Goal: Register for event/course

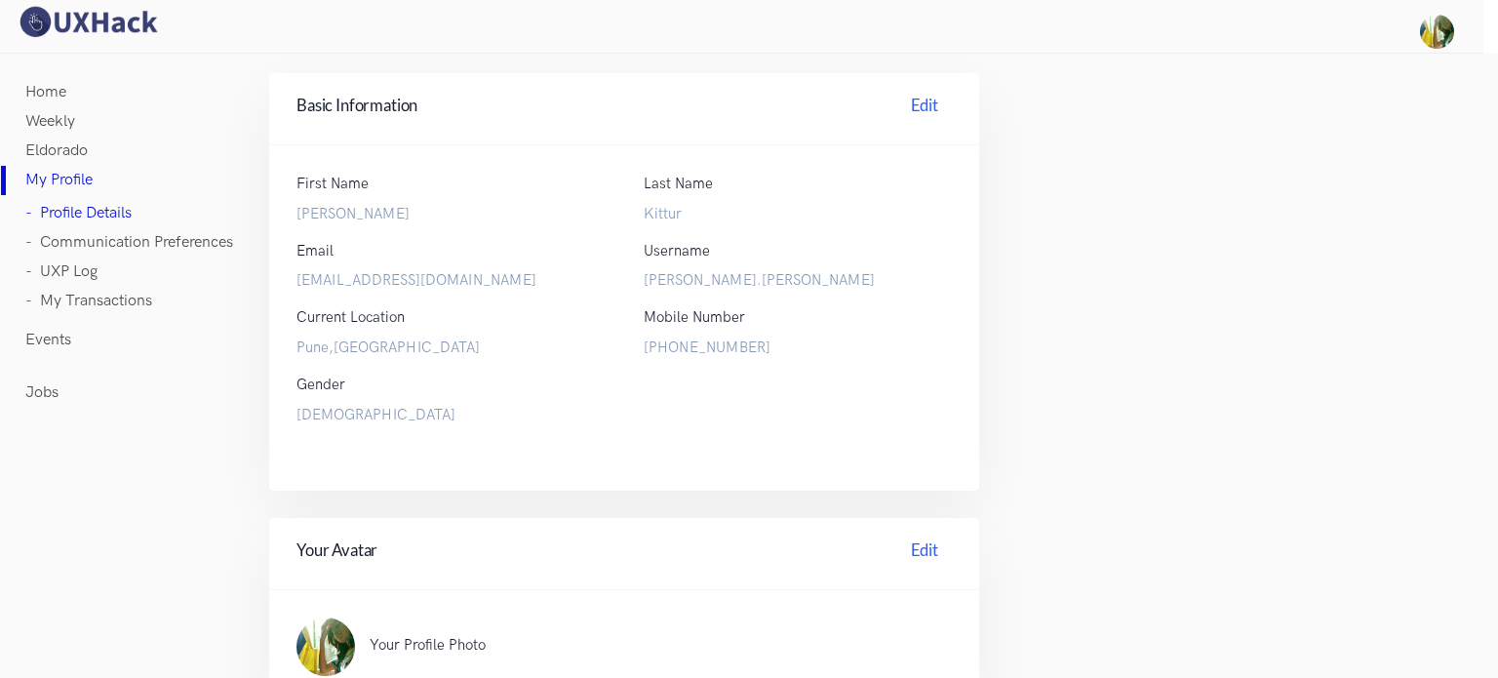
click at [59, 89] on link "Home" at bounding box center [45, 92] width 41 height 29
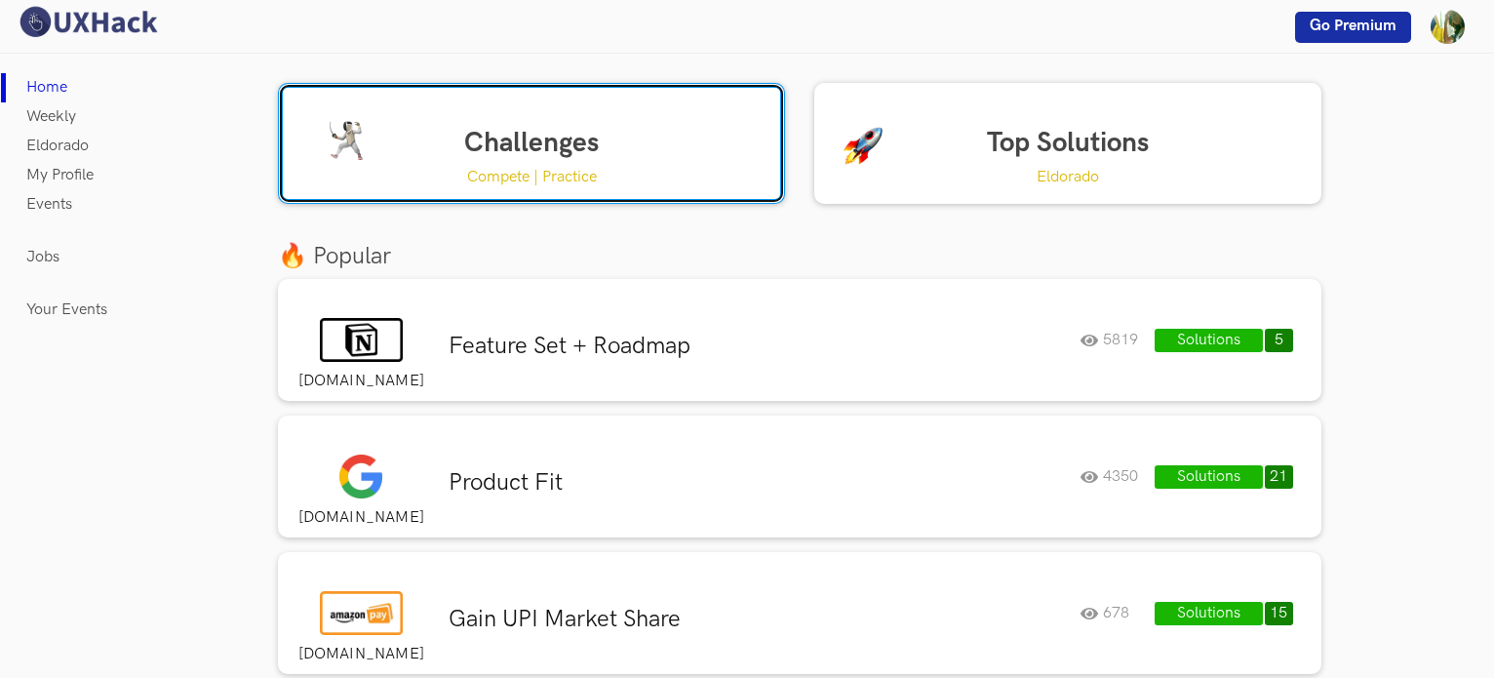
click at [575, 154] on link "Challenges Compete | Practice" at bounding box center [531, 143] width 507 height 121
click at [517, 176] on p "Compete | Practice" at bounding box center [532, 177] width 130 height 24
click at [497, 176] on p "Compete | Practice" at bounding box center [532, 177] width 130 height 24
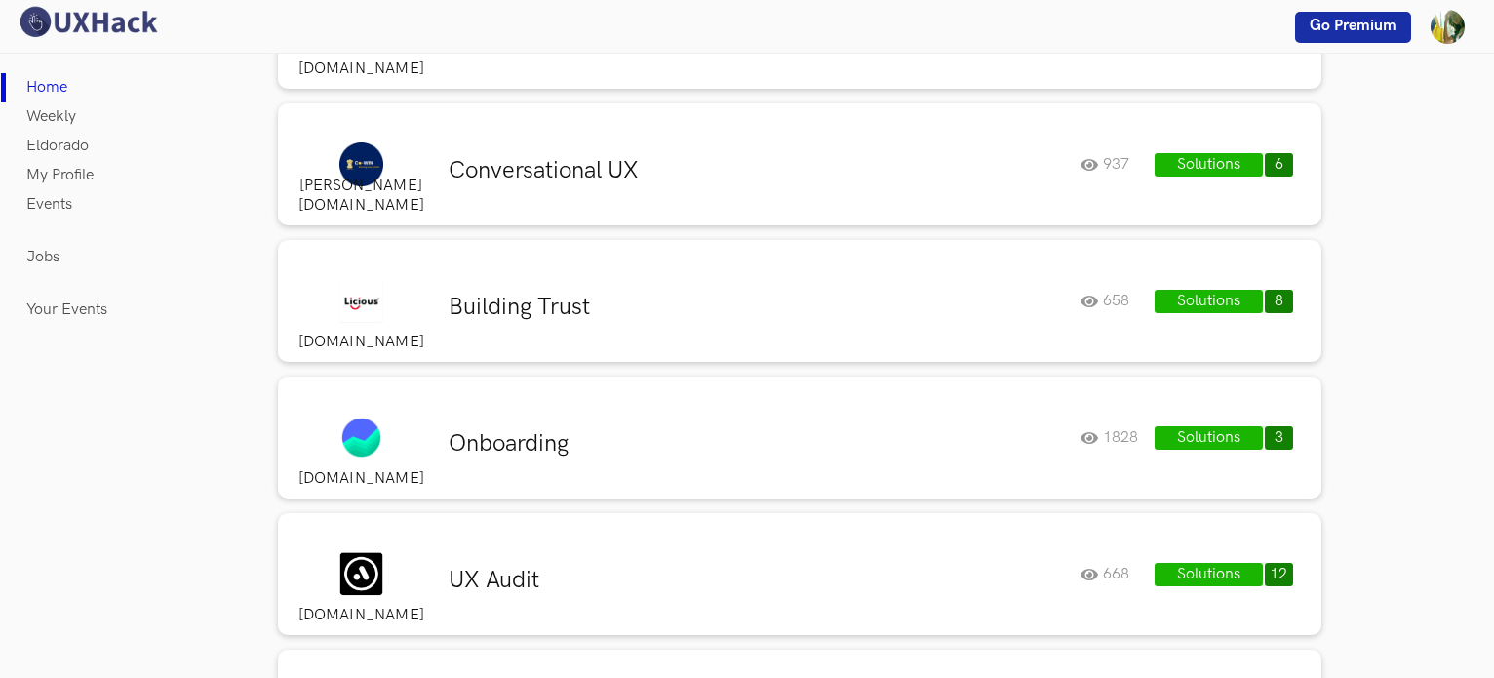
scroll to position [1853, 0]
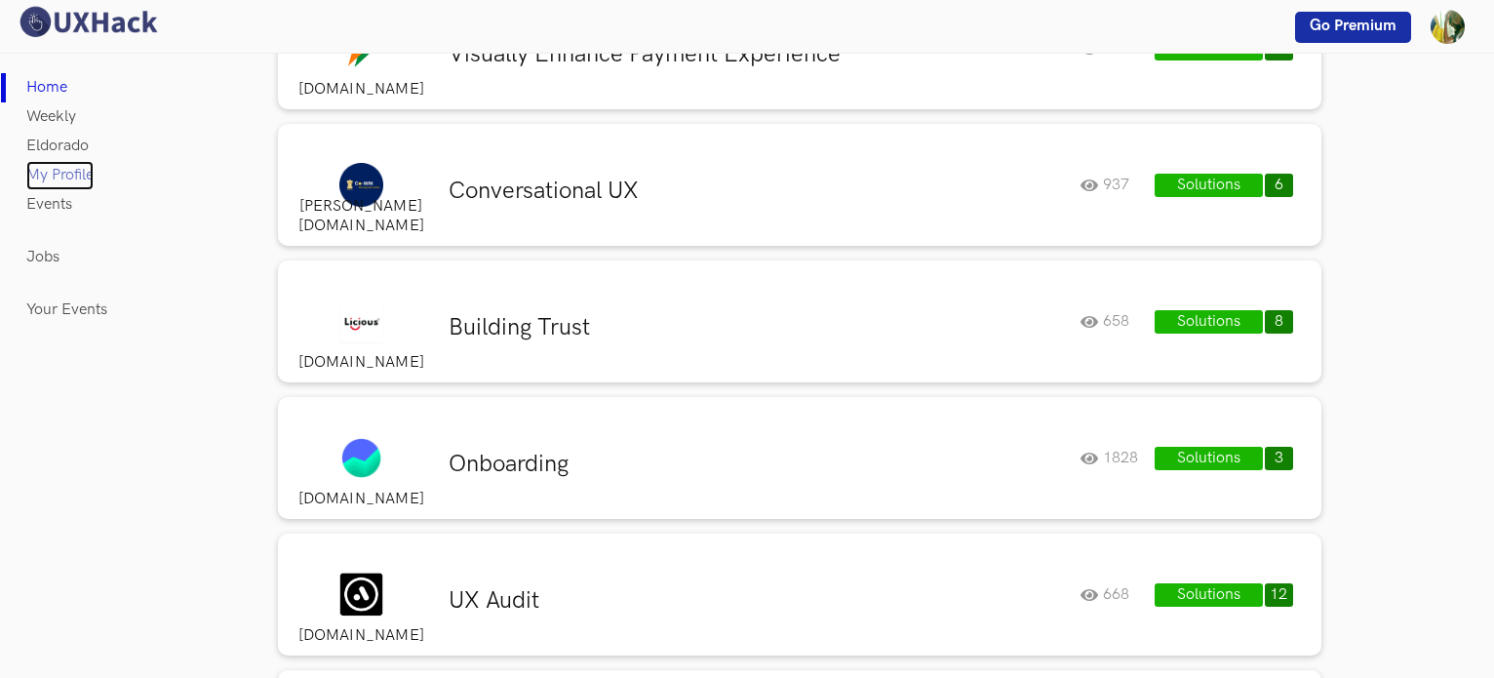
click at [67, 178] on link "My Profile" at bounding box center [59, 175] width 67 height 29
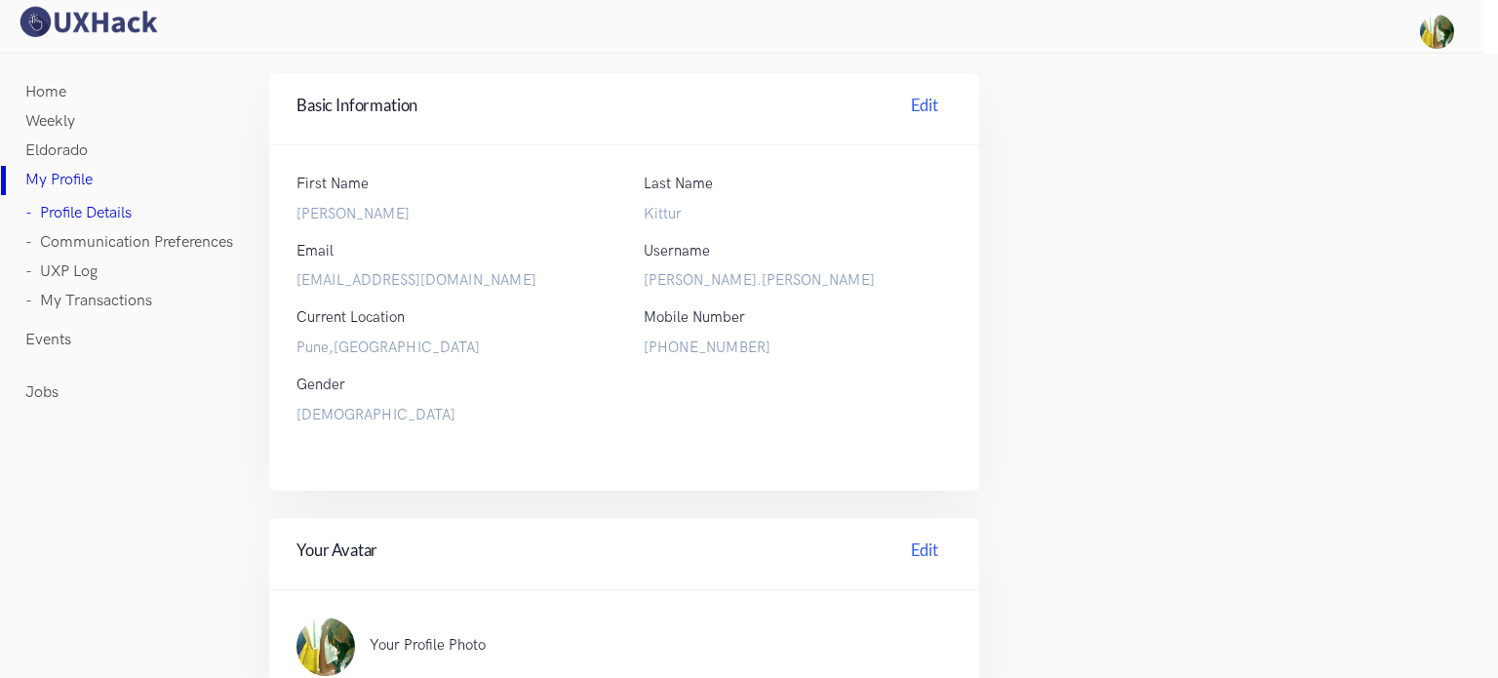
click at [66, 145] on link "Eldorado" at bounding box center [56, 151] width 62 height 29
click at [59, 88] on link "Home" at bounding box center [45, 92] width 41 height 29
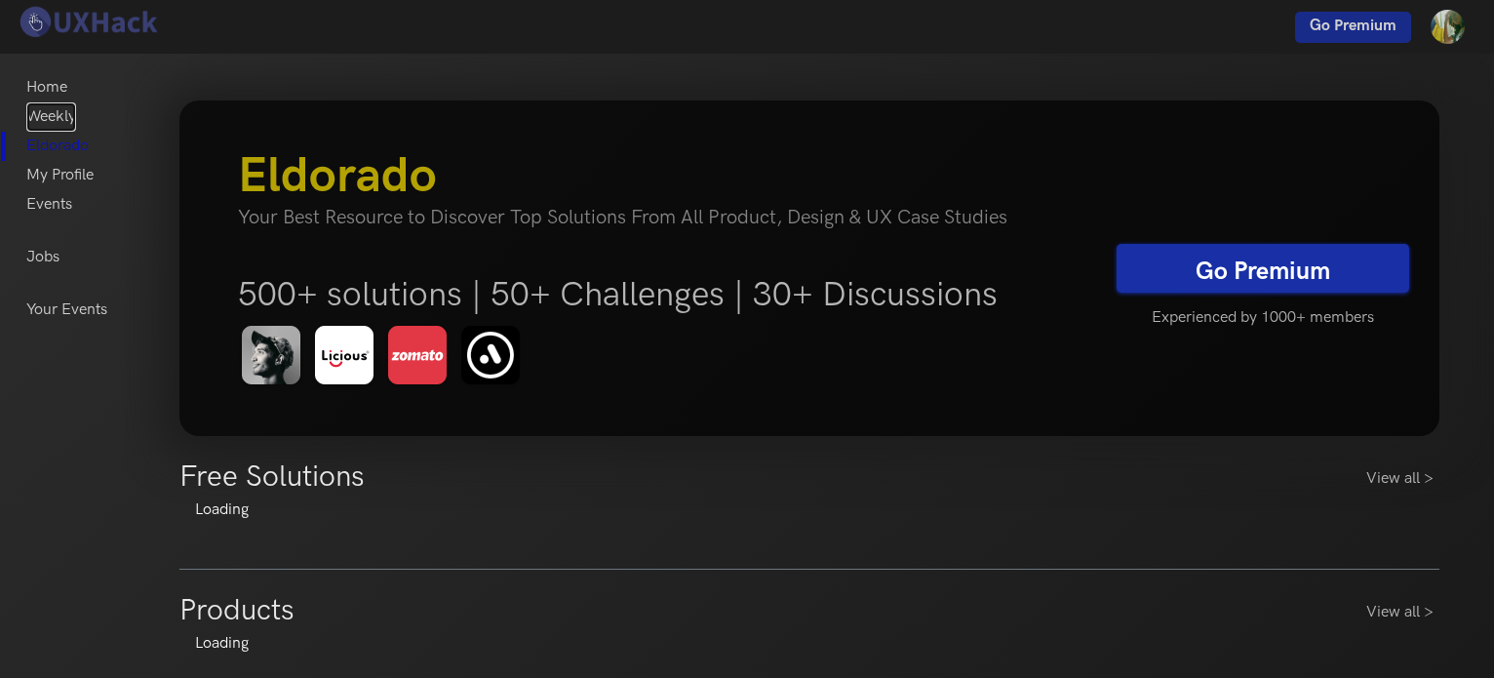
click at [64, 112] on link "Weekly" at bounding box center [51, 116] width 50 height 29
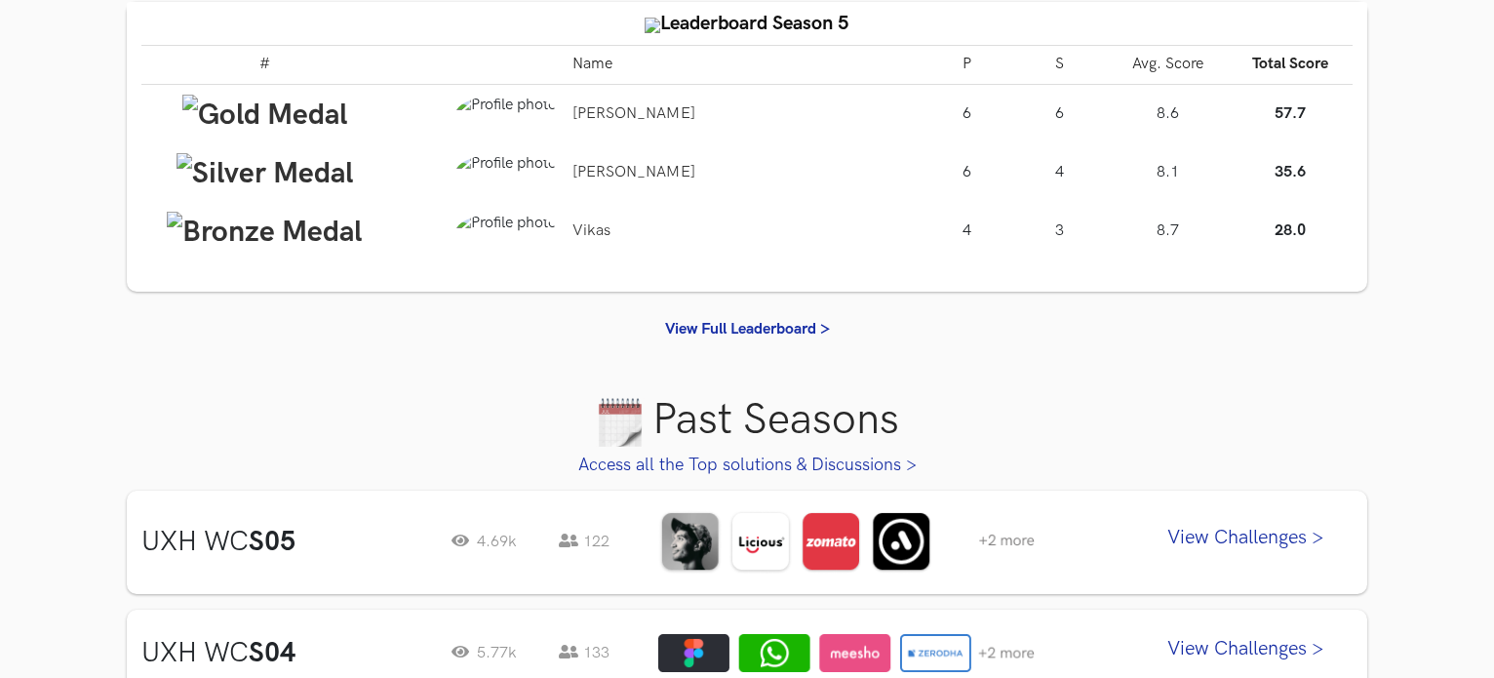
scroll to position [585, 0]
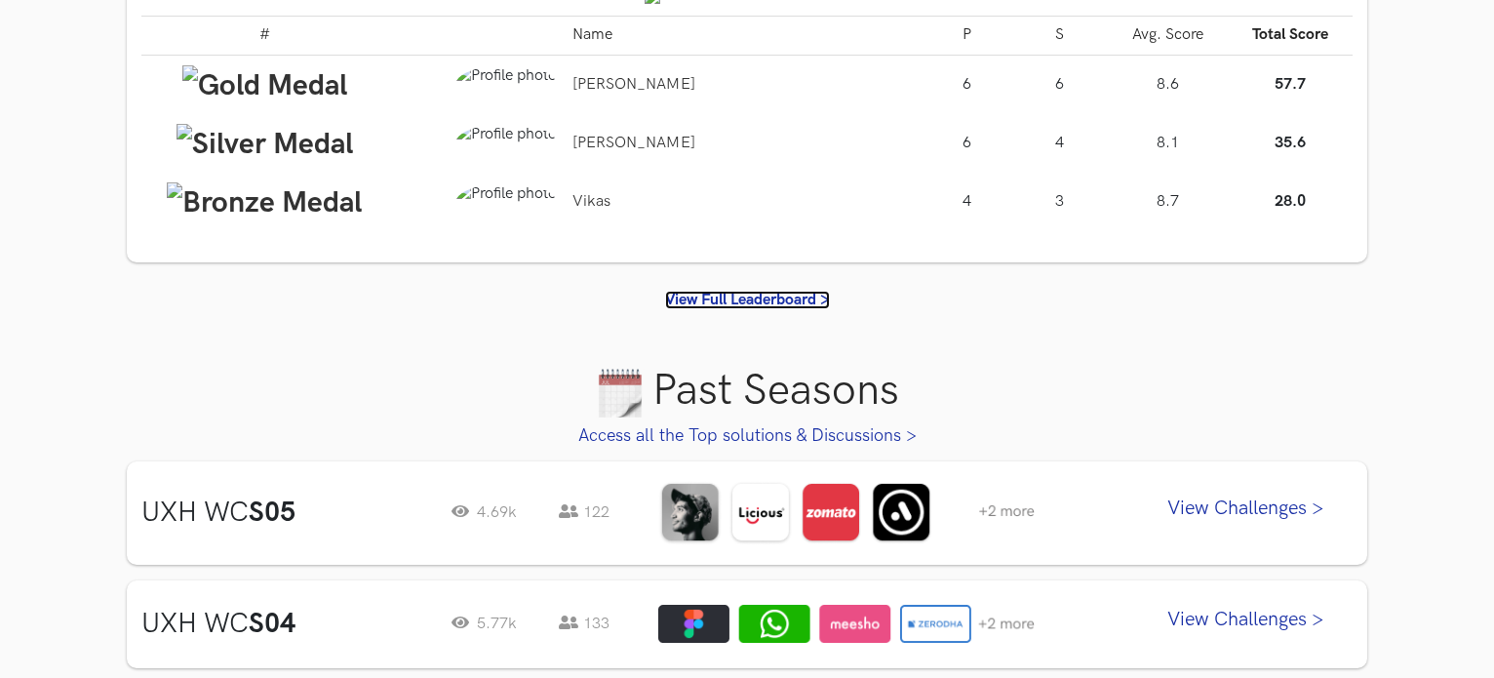
click at [788, 295] on link "View Full Leaderboard >" at bounding box center [747, 300] width 165 height 19
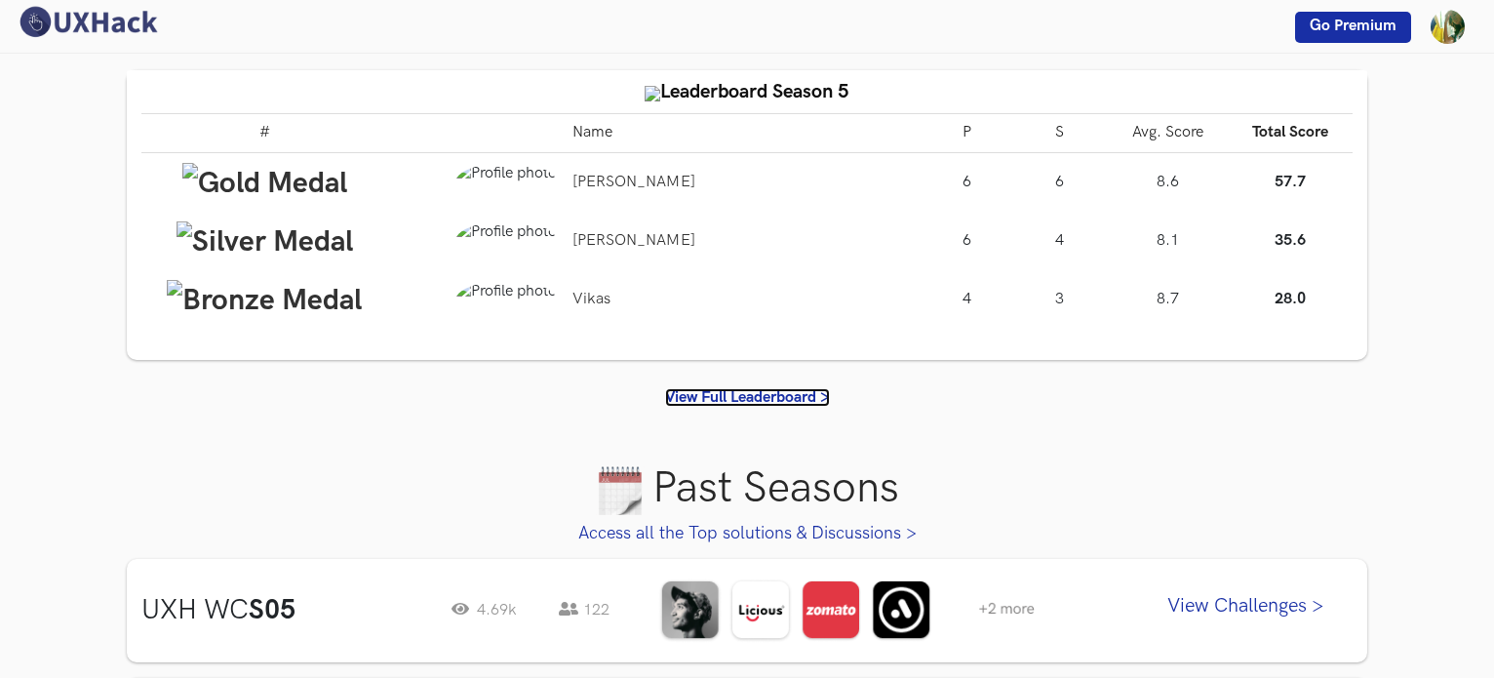
scroll to position [0, 0]
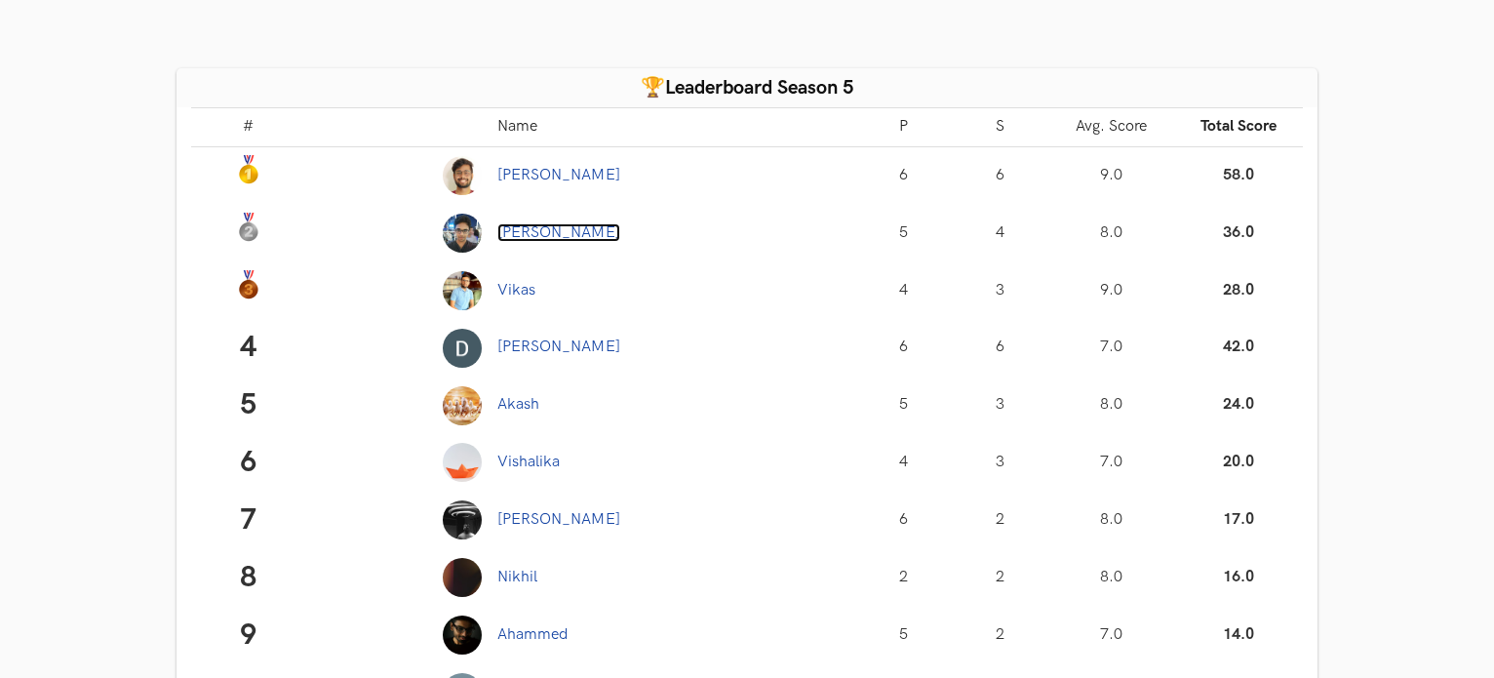
click at [521, 226] on link "Anshul" at bounding box center [558, 232] width 123 height 19
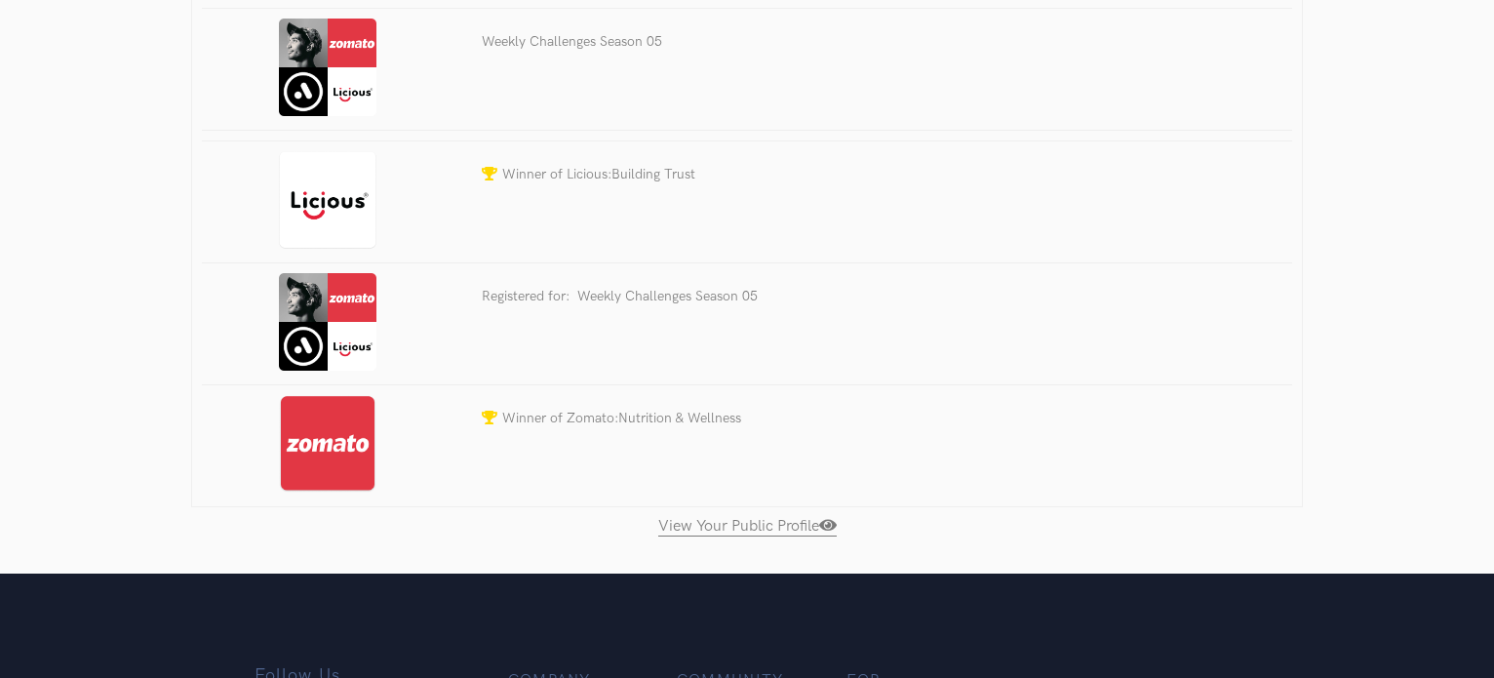
scroll to position [488, 0]
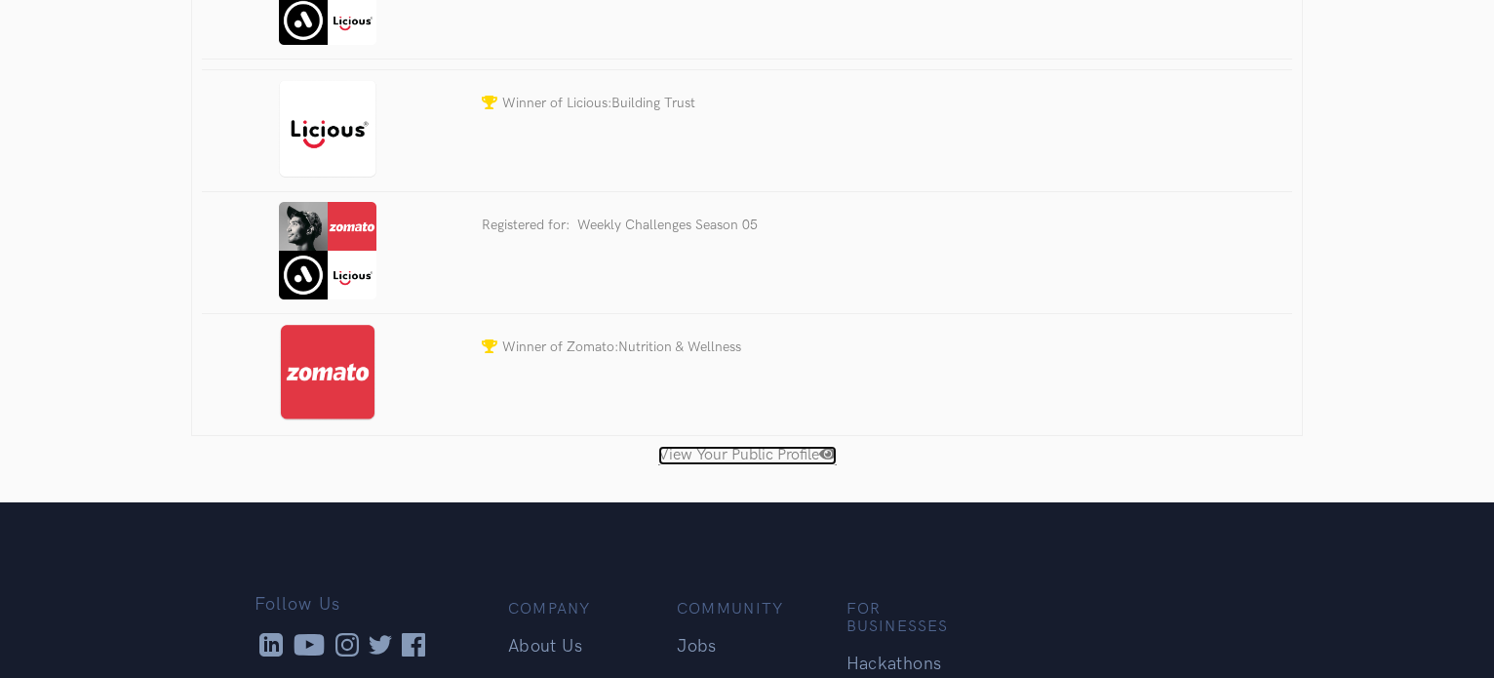
click at [728, 447] on link "View Your Public Profile" at bounding box center [747, 456] width 178 height 20
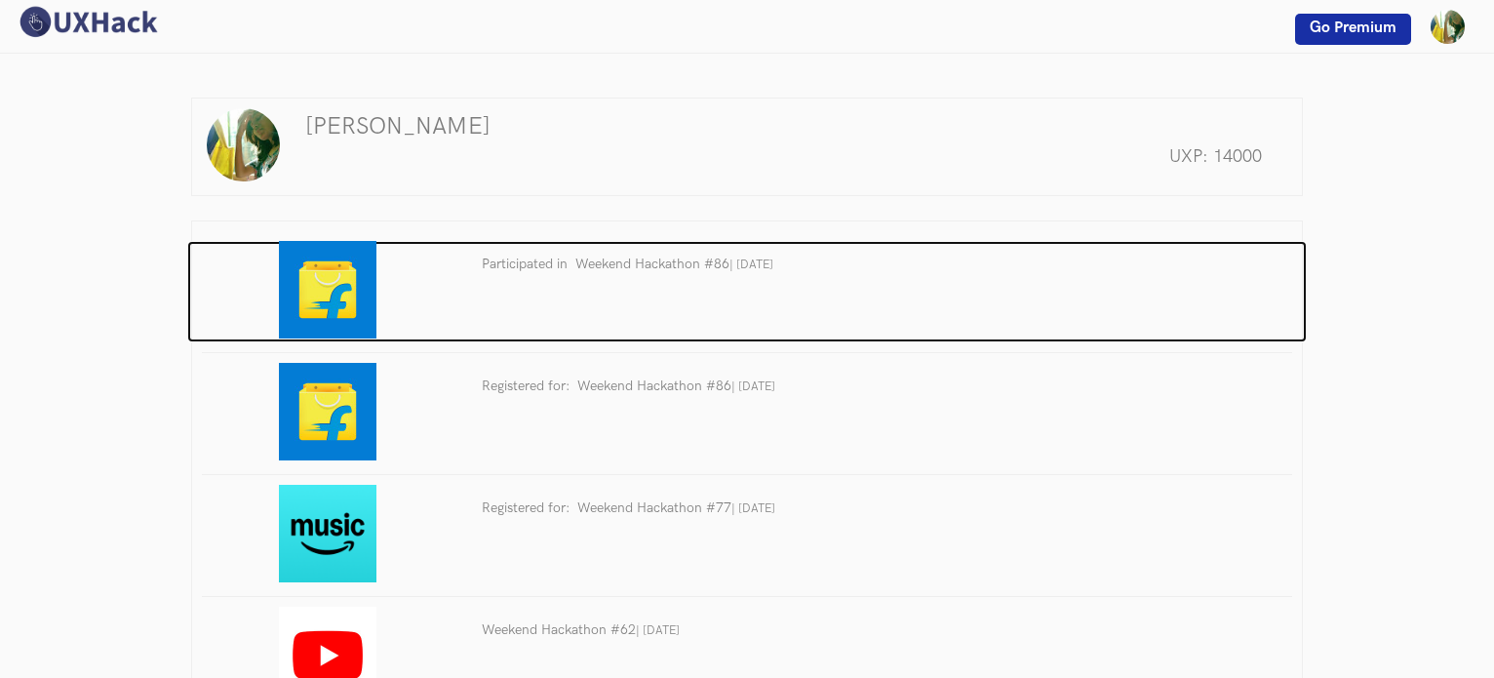
click at [546, 268] on h3 "Participated in Weekend Hackathon #86 | Oct 2025" at bounding box center [887, 264] width 810 height 27
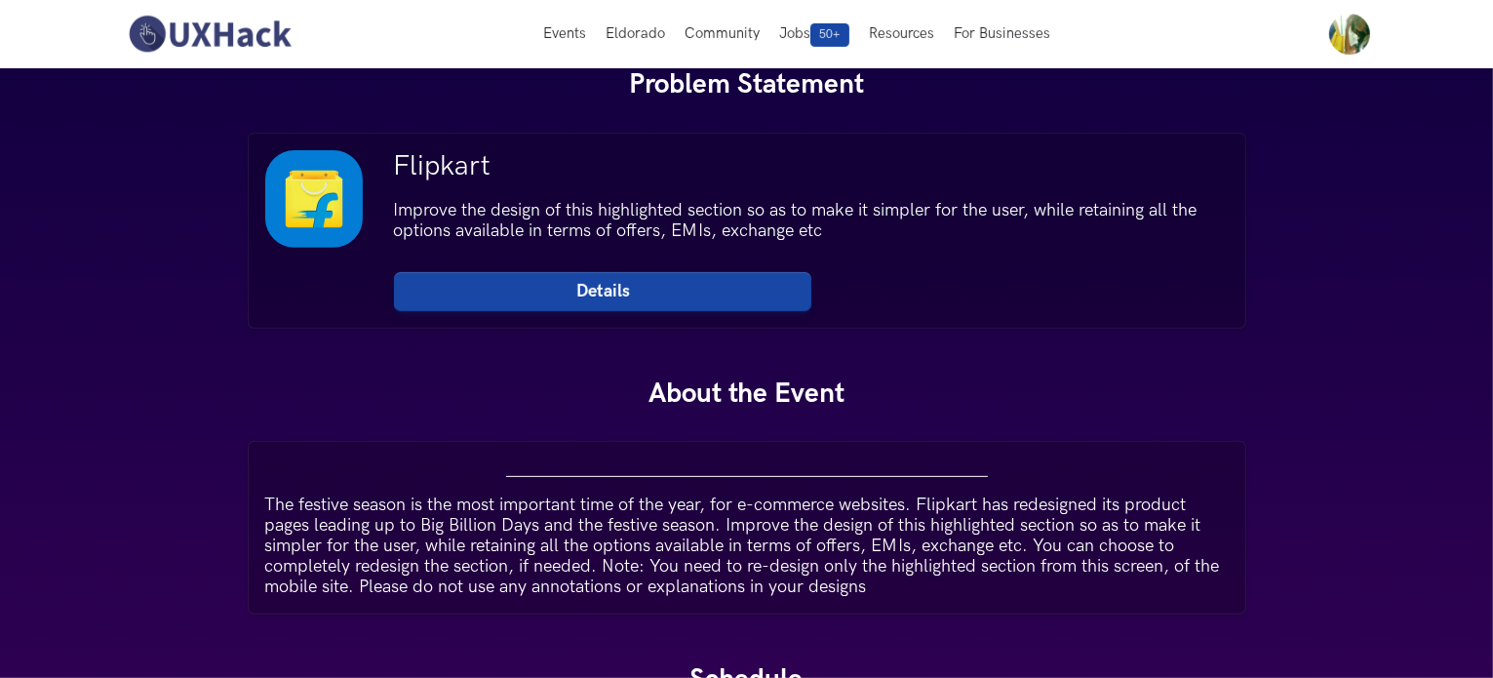
scroll to position [683, 0]
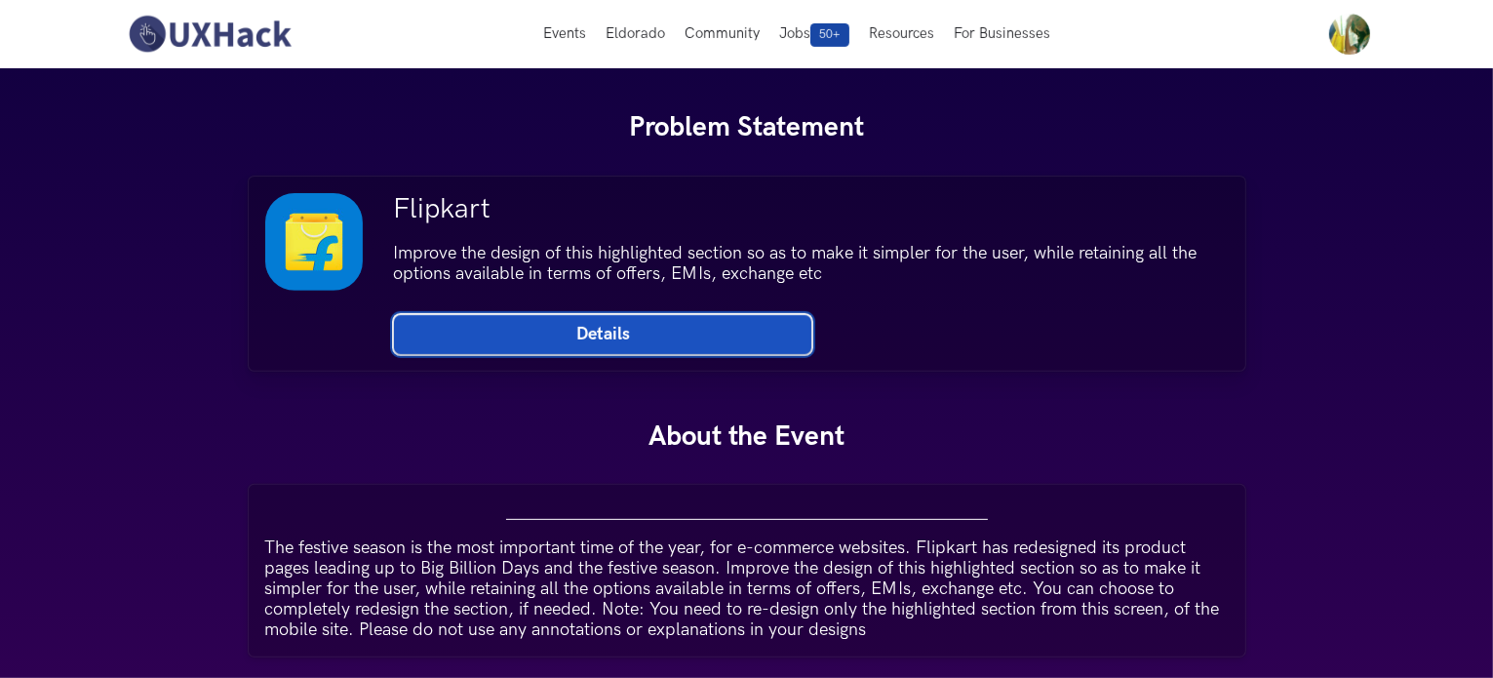
click at [664, 337] on link "Details" at bounding box center [602, 334] width 417 height 39
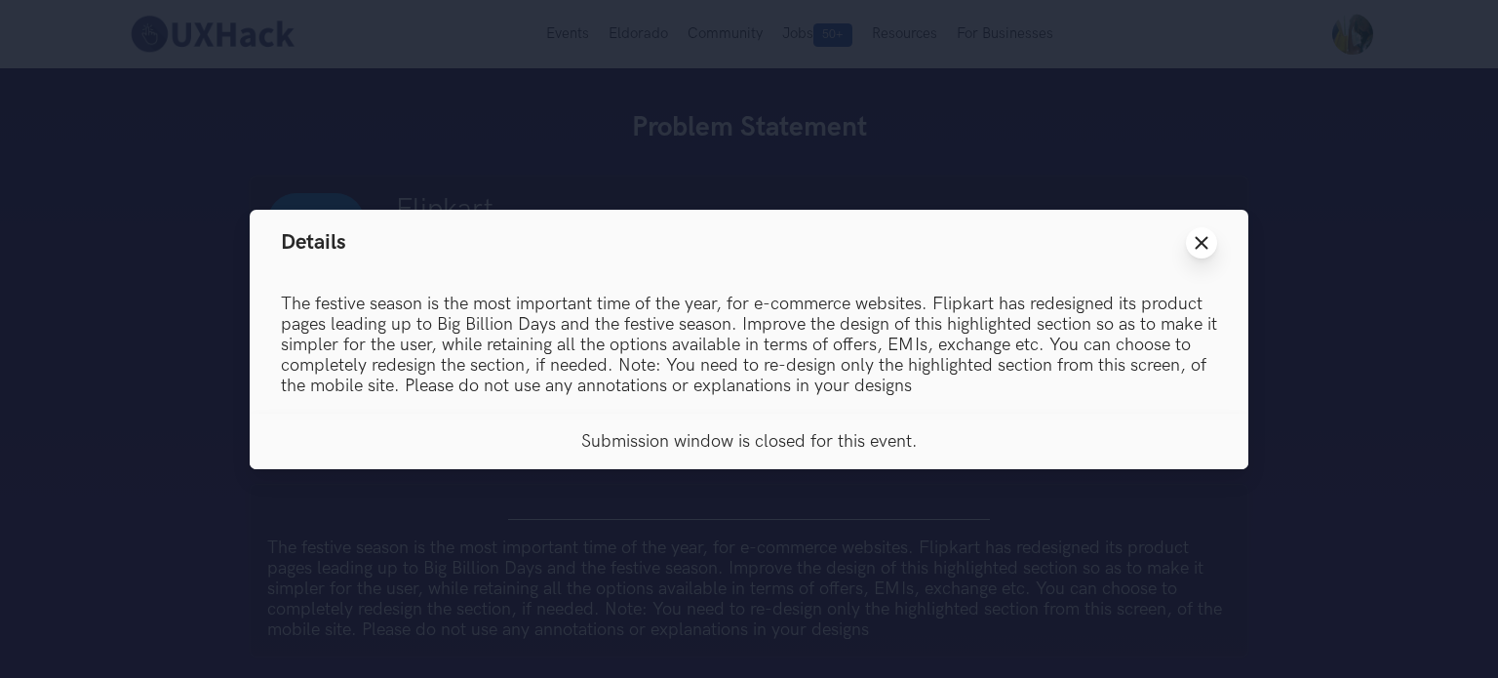
click at [1197, 227] on button "Close modal window" at bounding box center [1201, 242] width 31 height 31
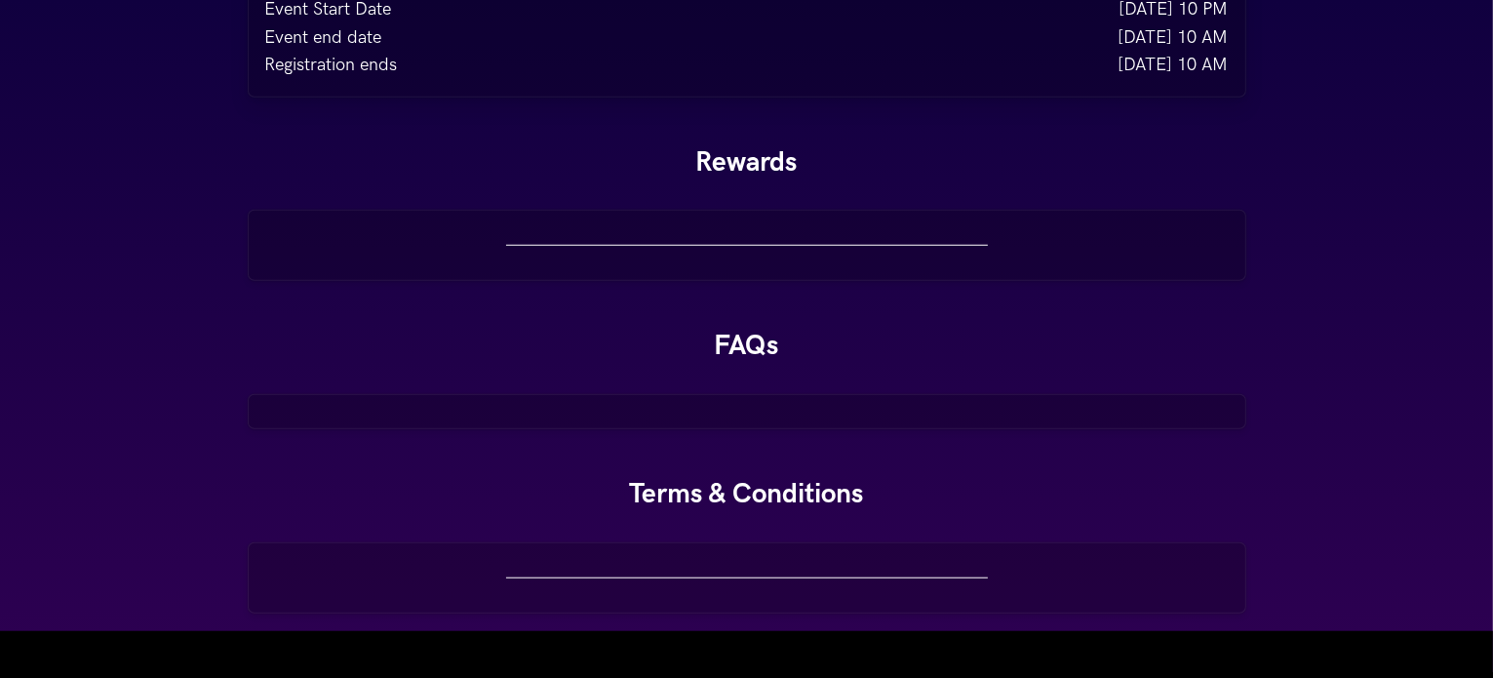
scroll to position [1560, 0]
click at [781, 174] on h3 "Rewards" at bounding box center [747, 160] width 1458 height 33
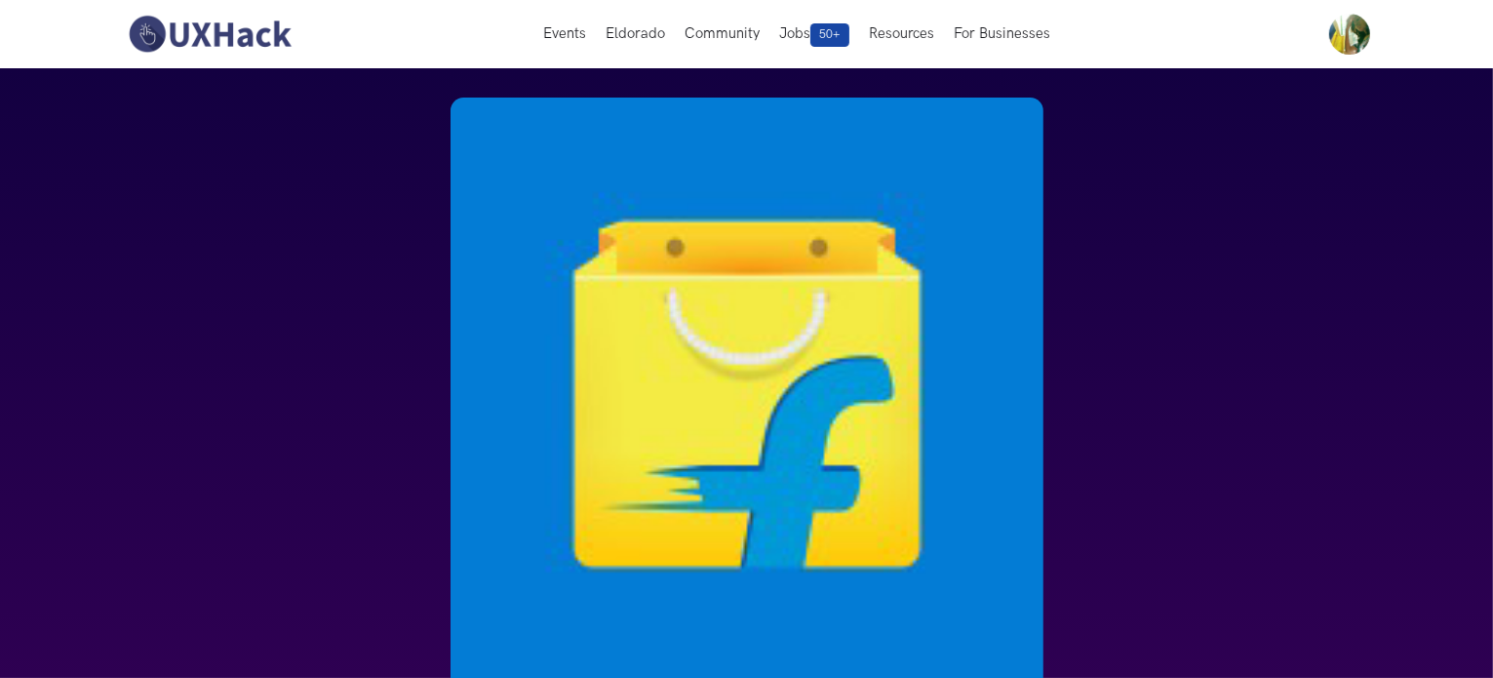
scroll to position [0, 0]
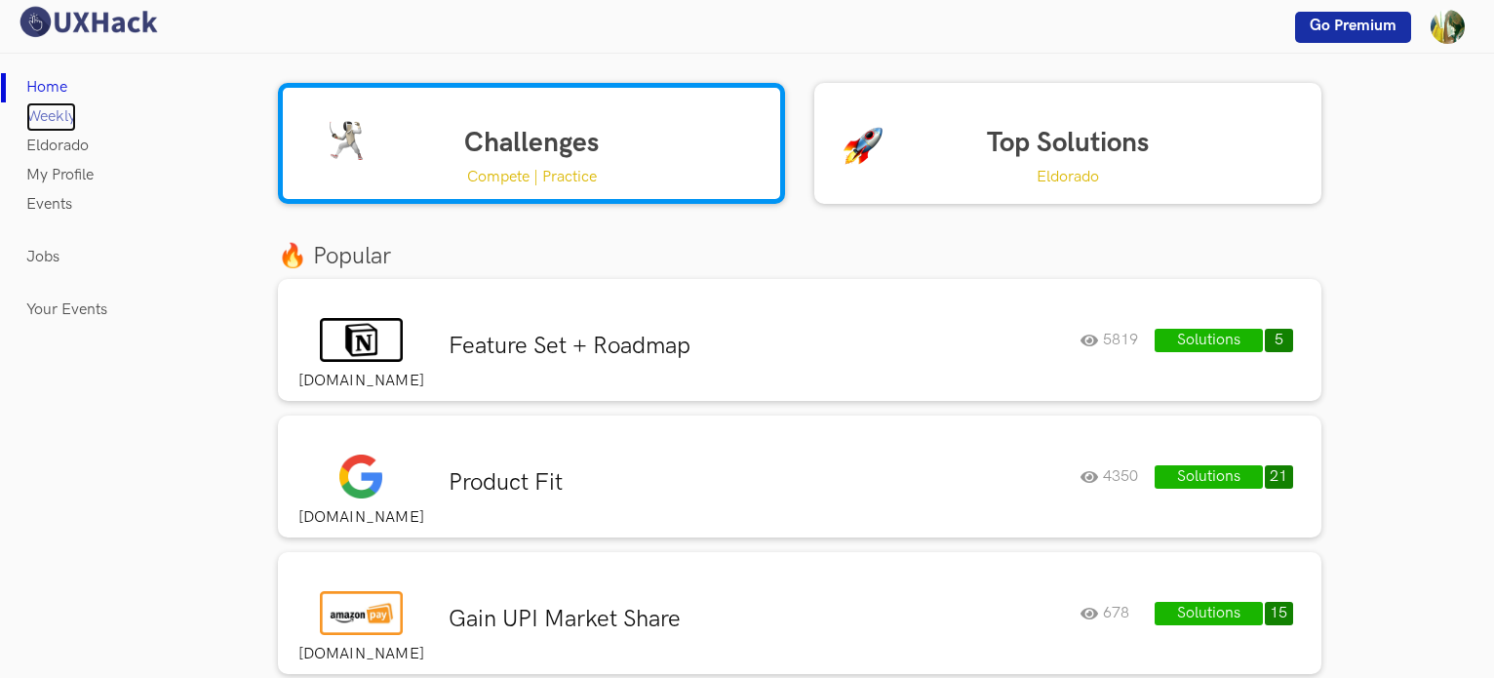
click at [64, 114] on link "Weekly" at bounding box center [51, 116] width 50 height 29
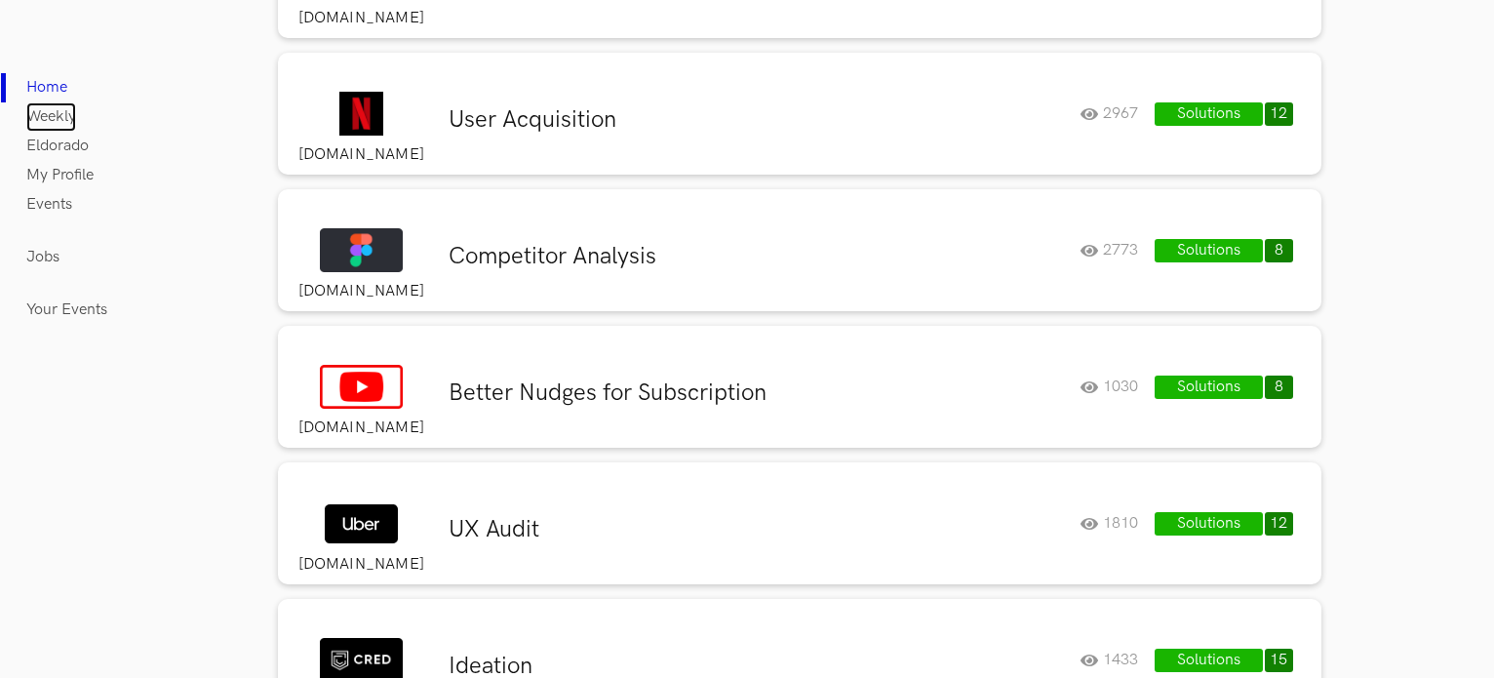
scroll to position [488, 0]
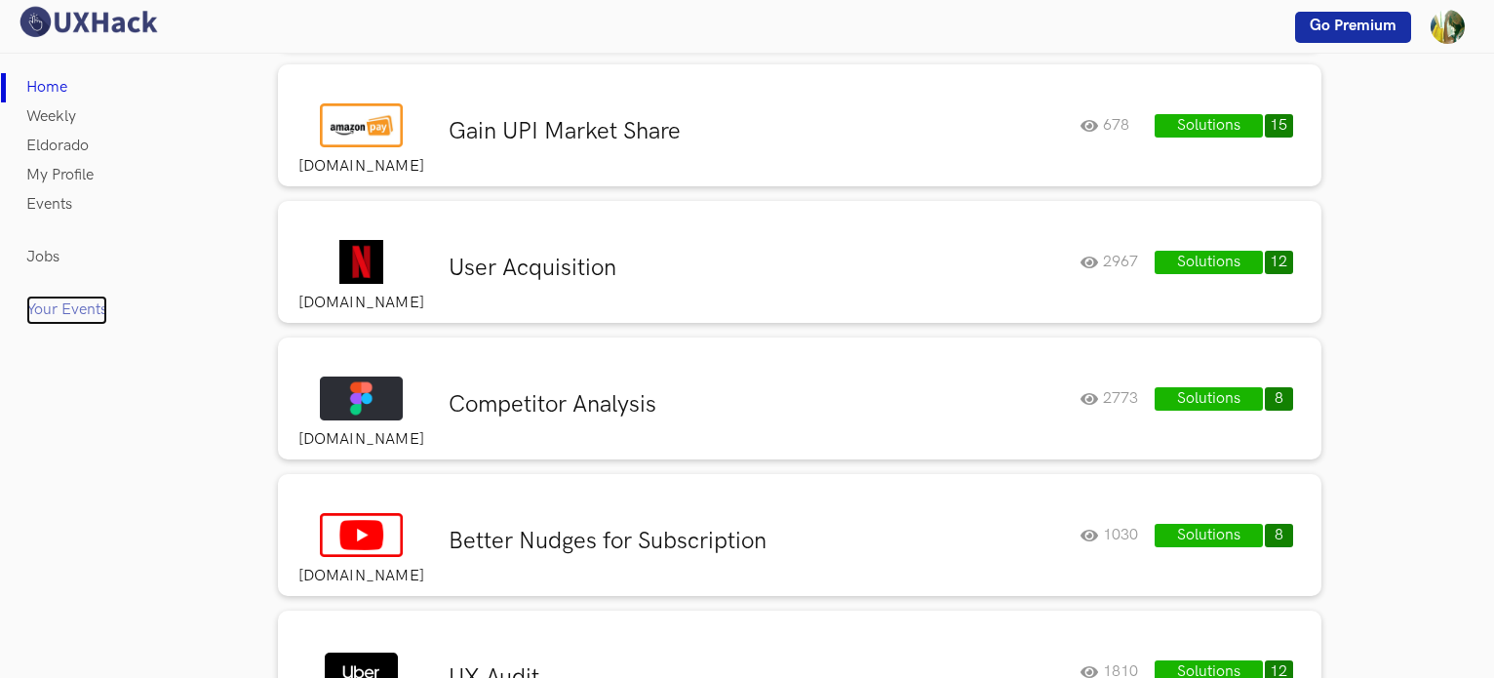
click at [59, 307] on link "Your Events" at bounding box center [66, 309] width 81 height 29
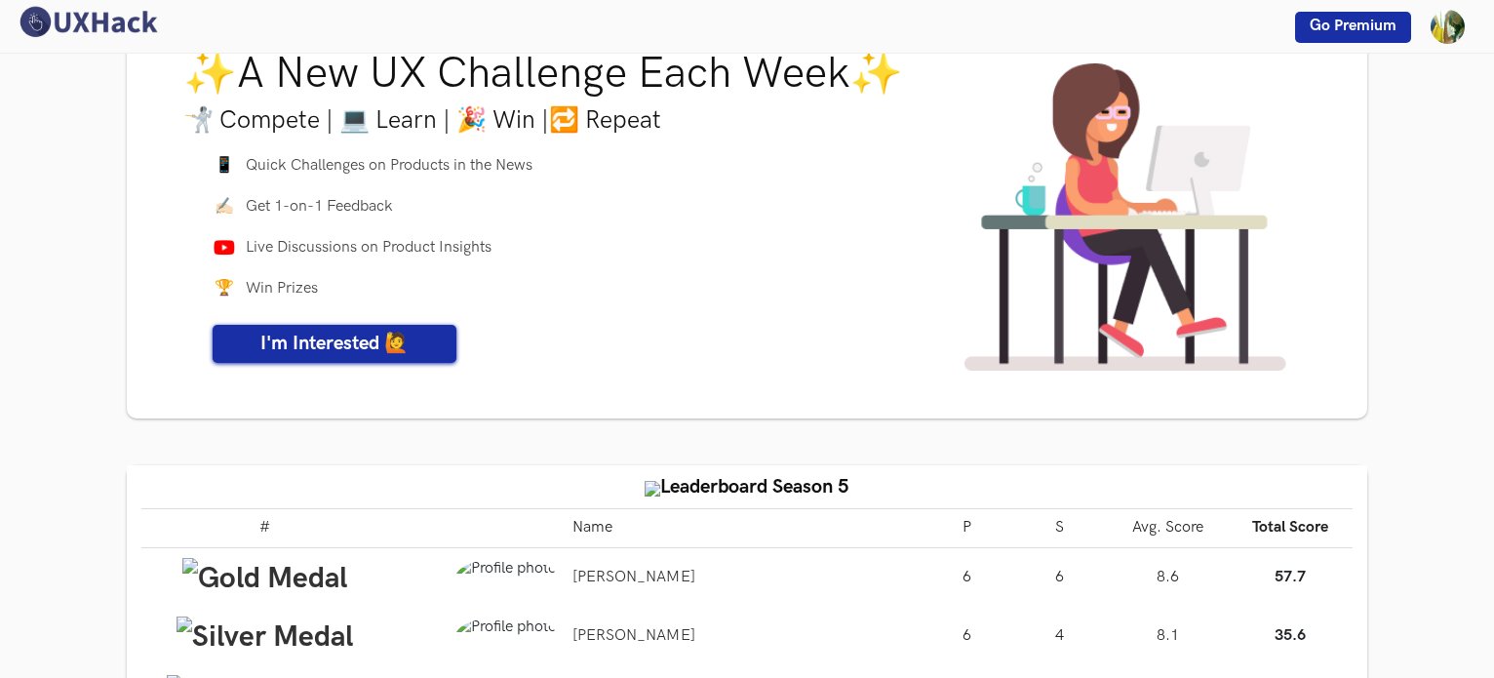
scroll to position [98, 0]
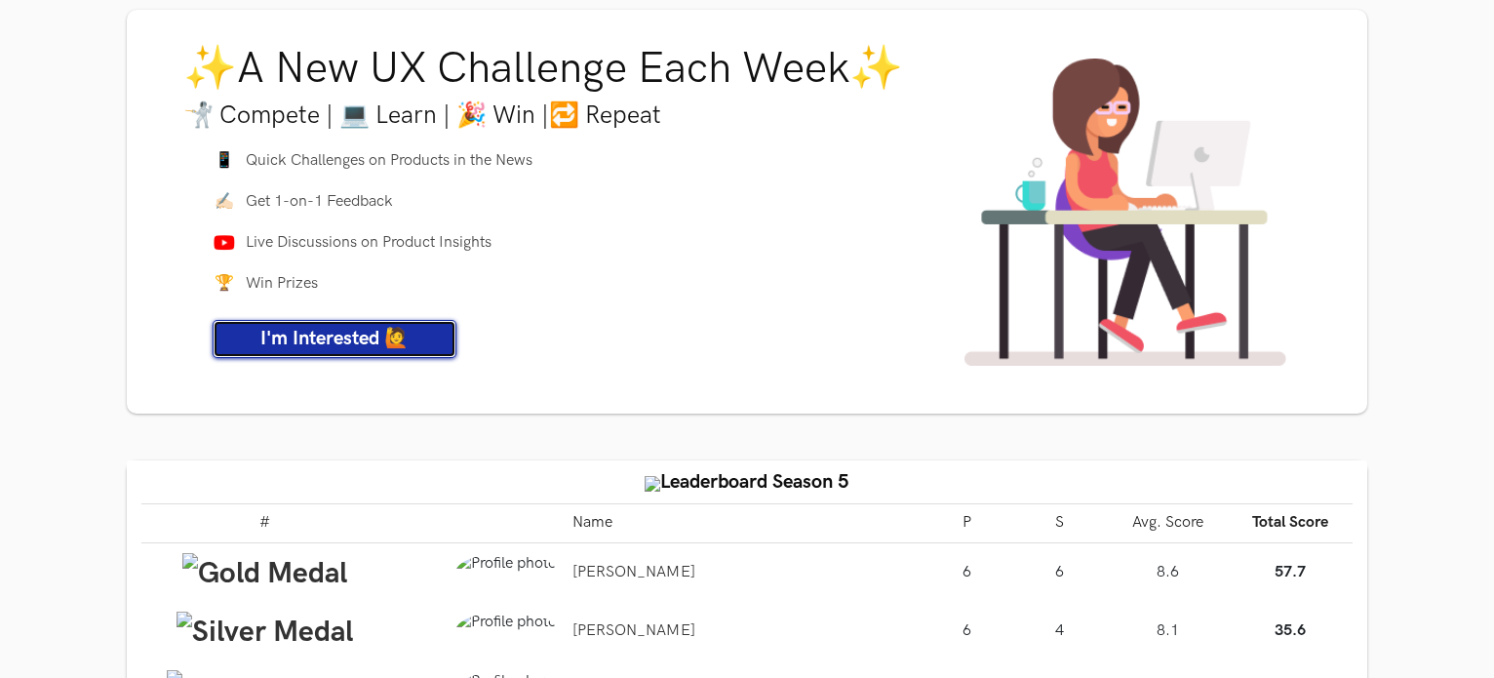
click at [379, 343] on span "I'm Interested 🙋" at bounding box center [334, 338] width 148 height 23
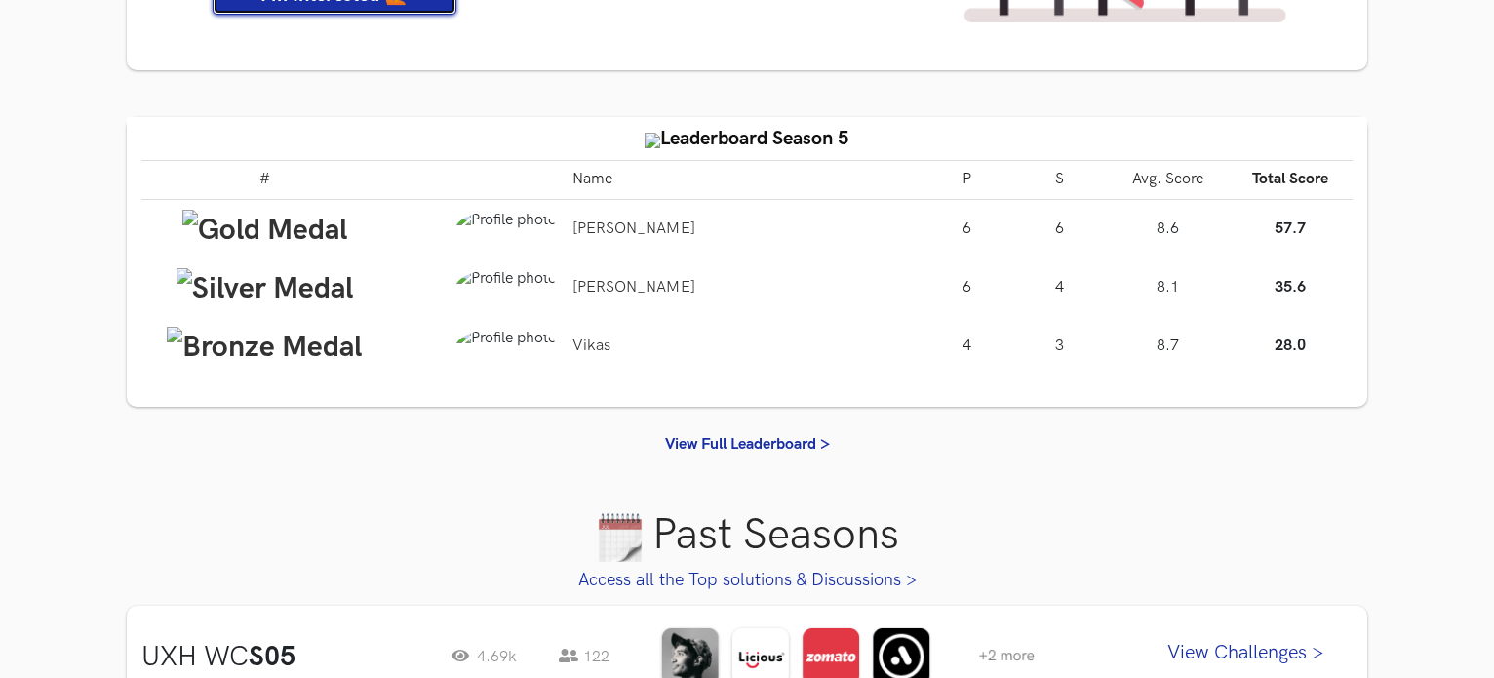
scroll to position [683, 0]
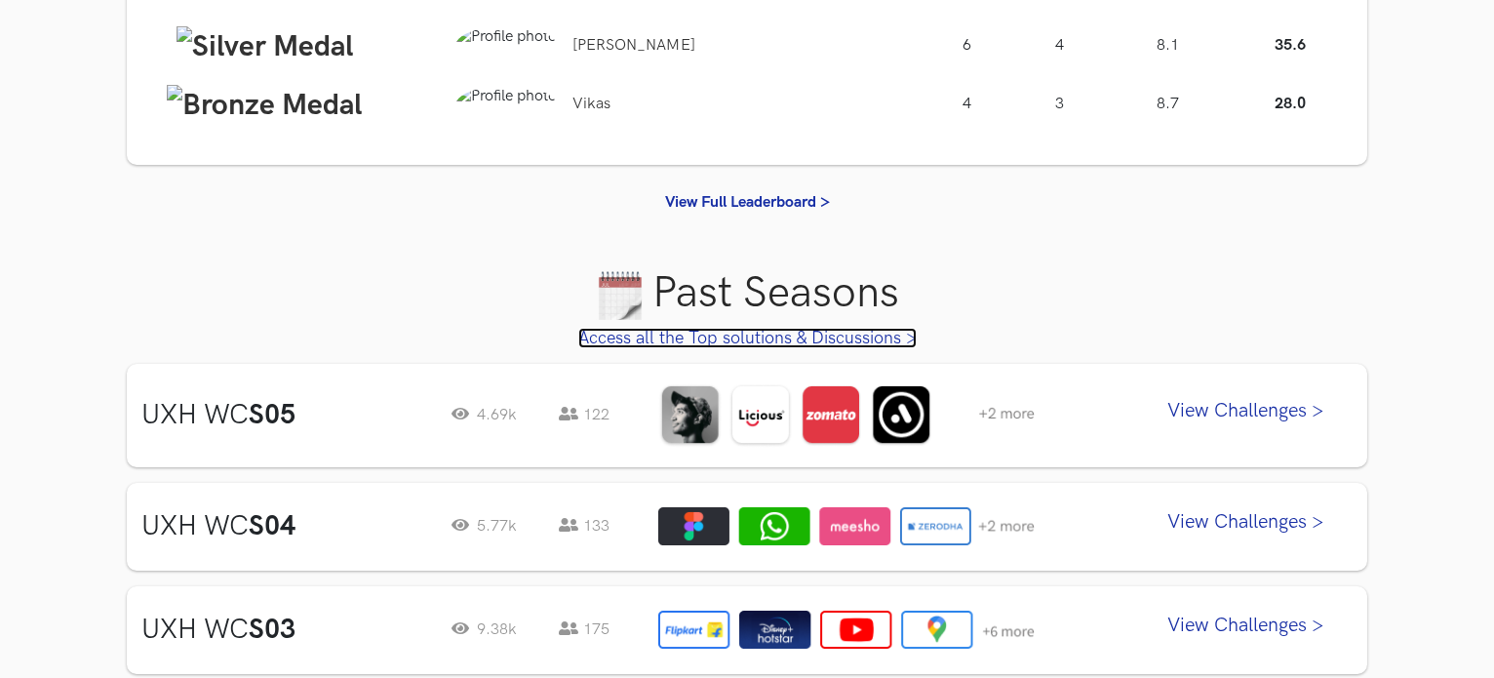
click at [676, 340] on link "Access all the Top solutions & Discussions >" at bounding box center [747, 338] width 338 height 20
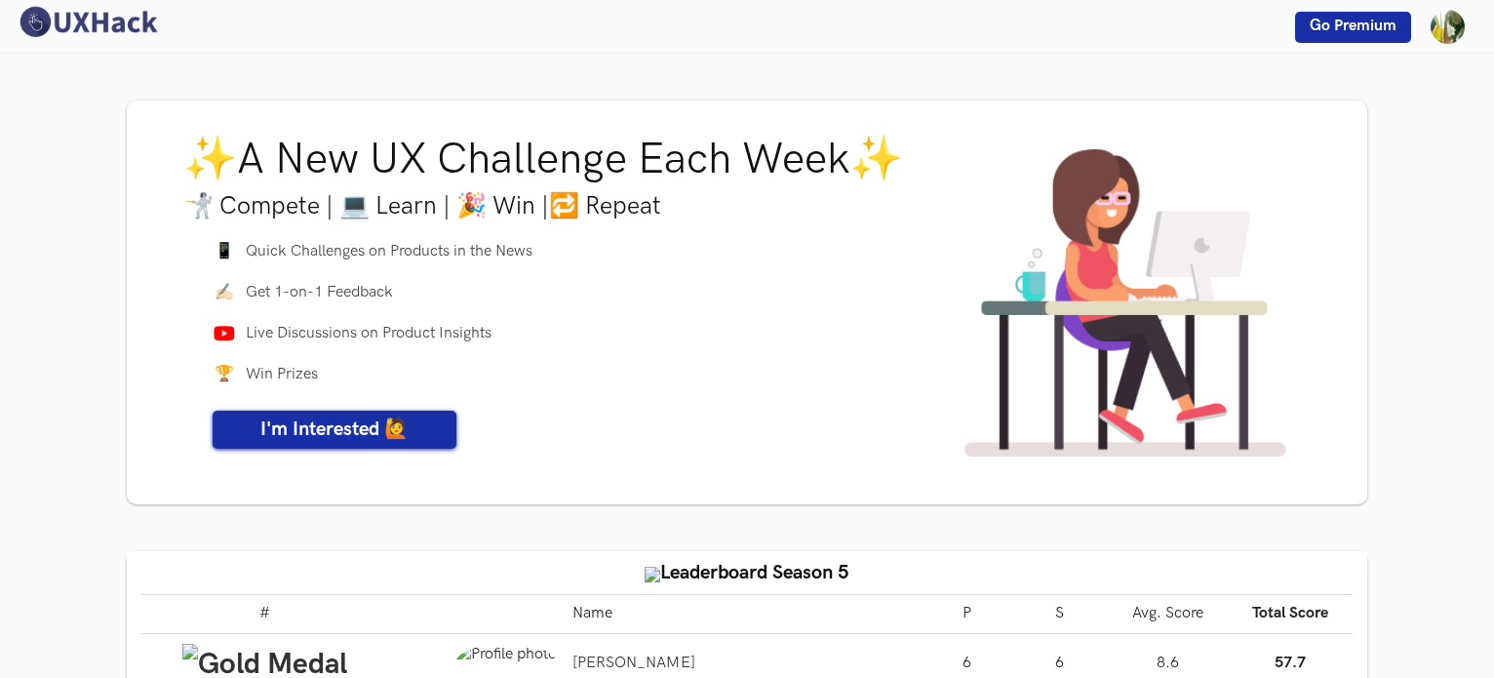
scroll to position [0, 0]
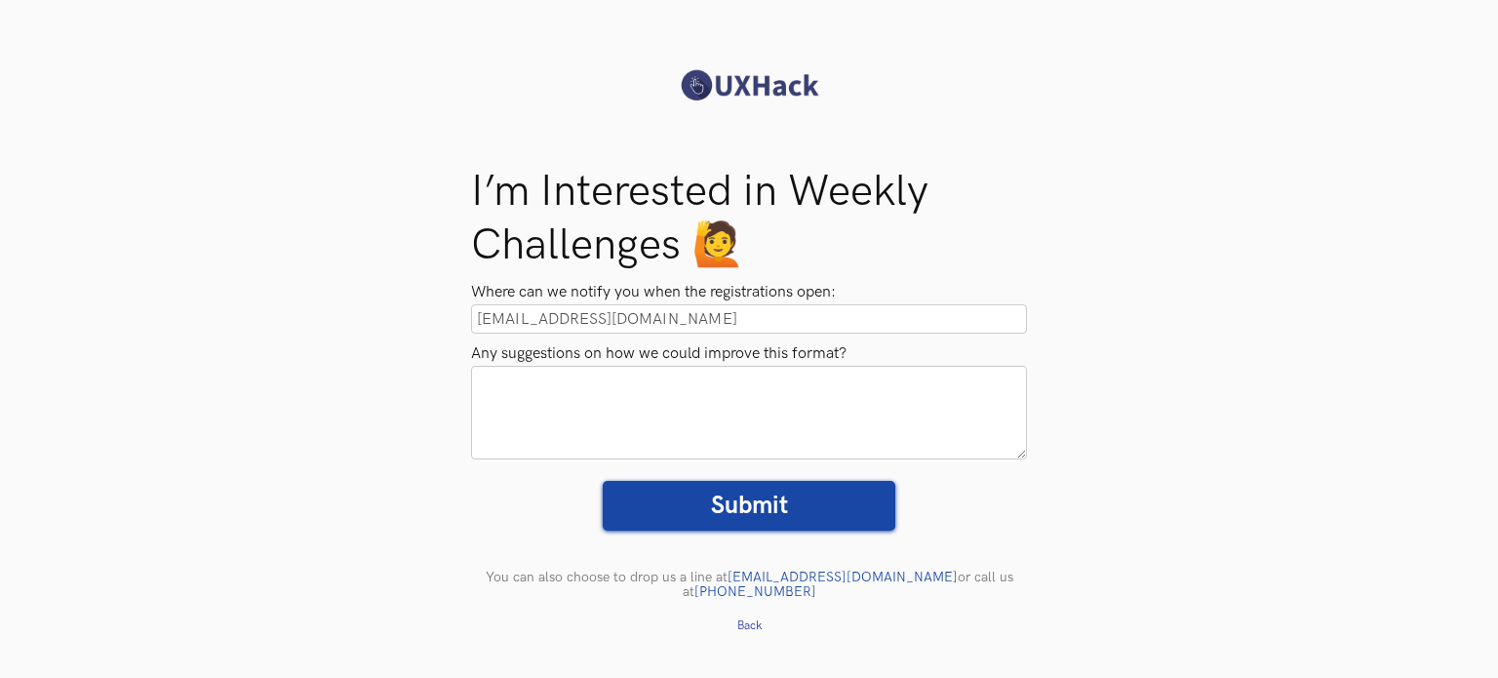
click at [646, 318] on input "[EMAIL_ADDRESS][DOMAIN_NAME]" at bounding box center [749, 318] width 556 height 29
click at [770, 500] on input "Submit" at bounding box center [749, 506] width 293 height 50
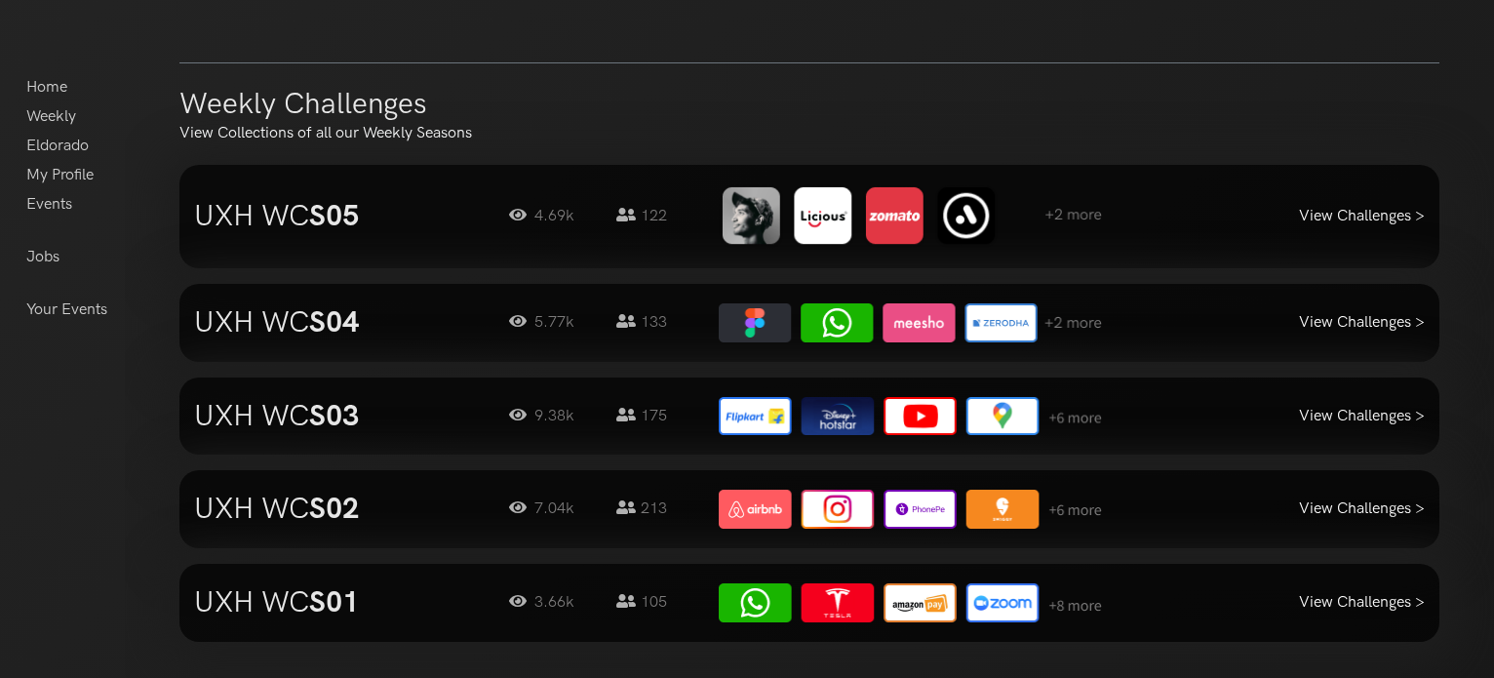
scroll to position [1853, 0]
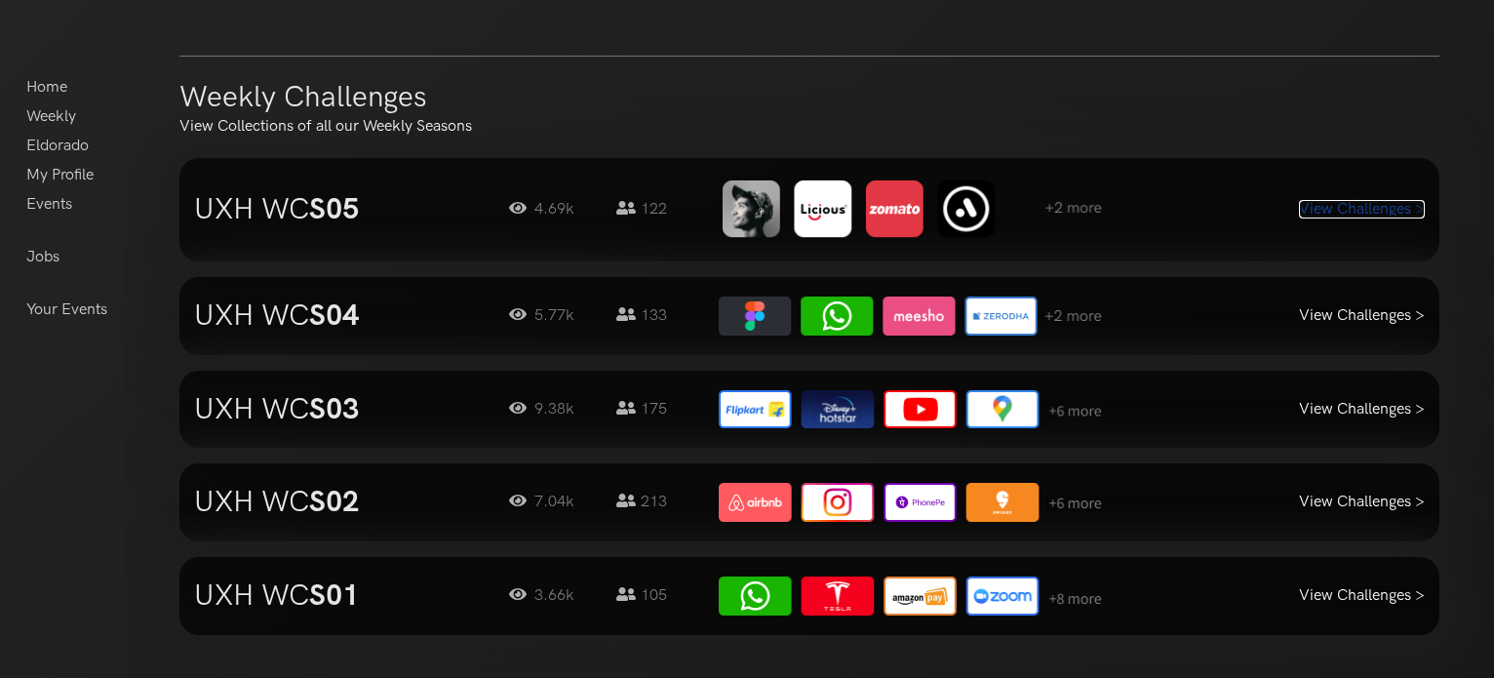
click at [1309, 202] on link "View Challenges >" at bounding box center [1362, 209] width 126 height 19
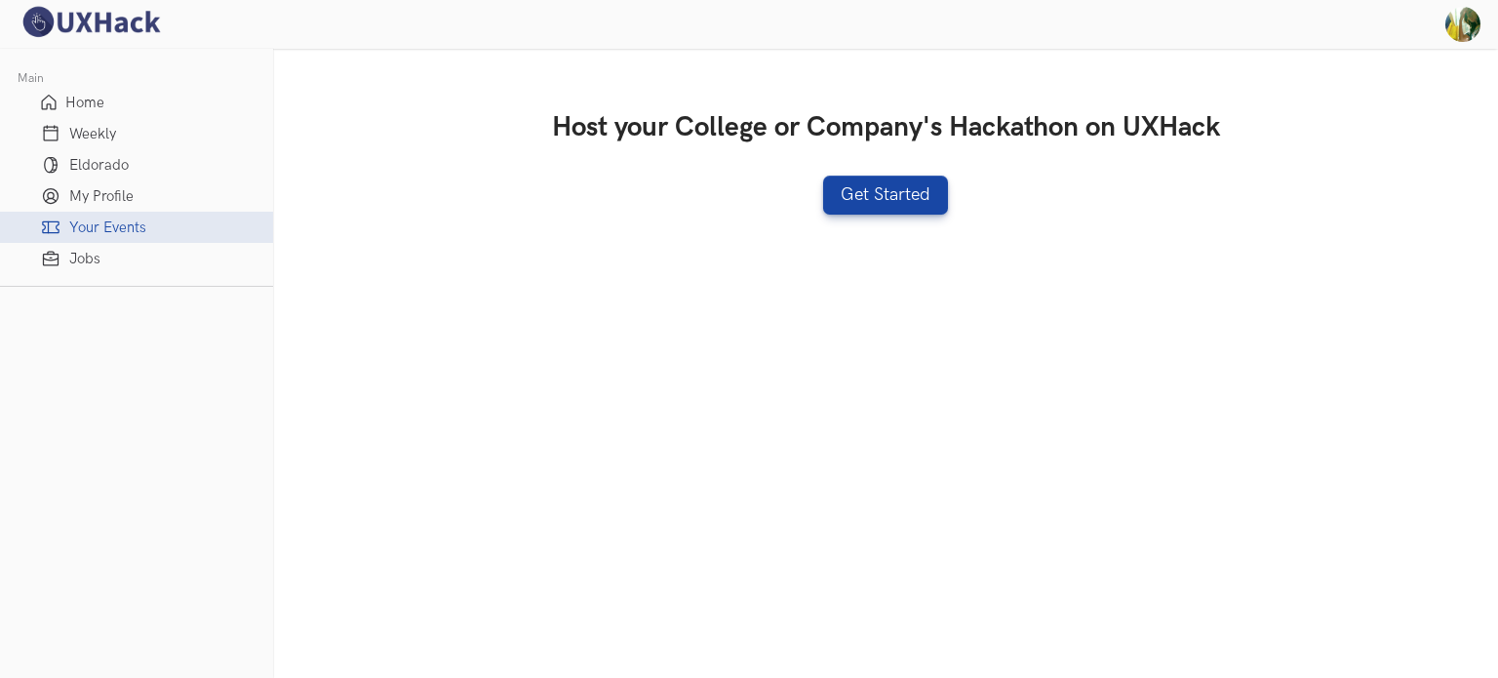
click at [632, 229] on div "Host your College or Company's Hackathon on UXHack Get Started" at bounding box center [885, 162] width 1162 height 165
click at [111, 167] on span "Eldorado" at bounding box center [98, 165] width 59 height 17
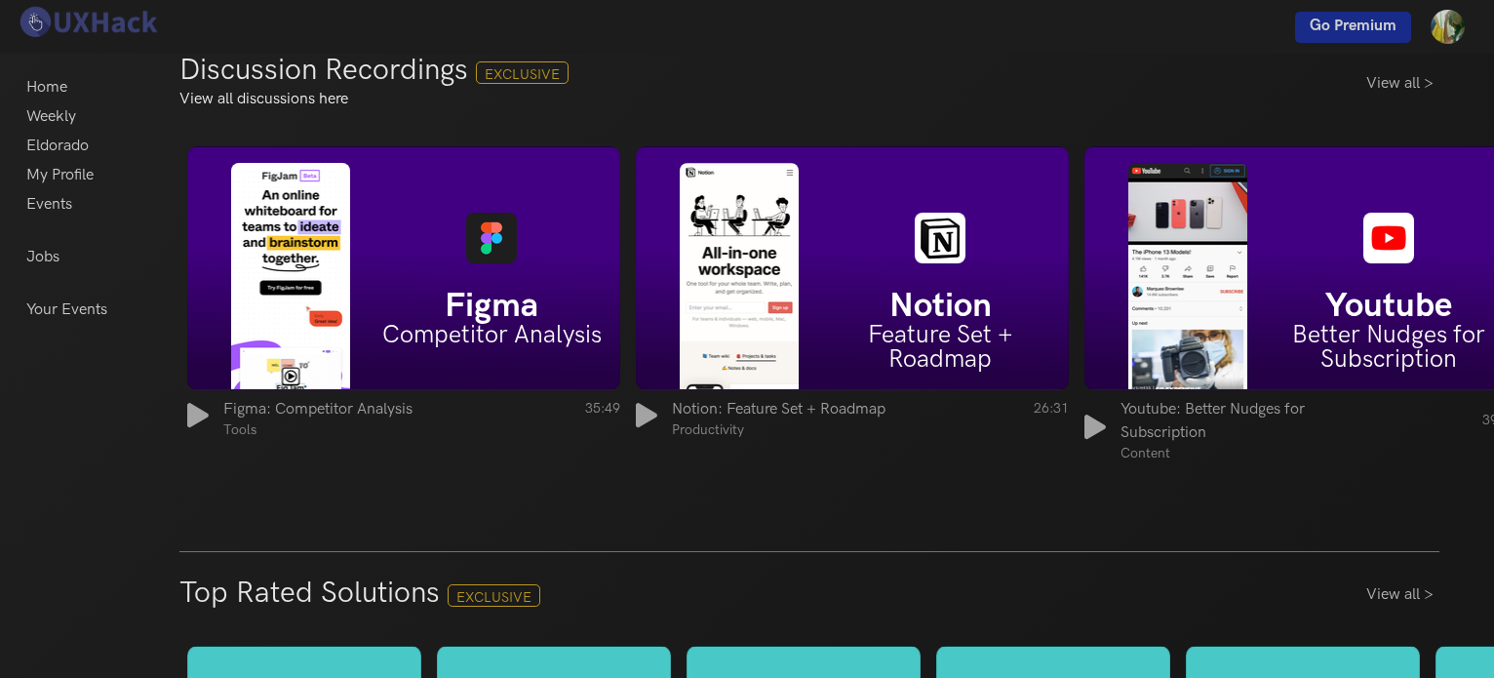
scroll to position [2500, 0]
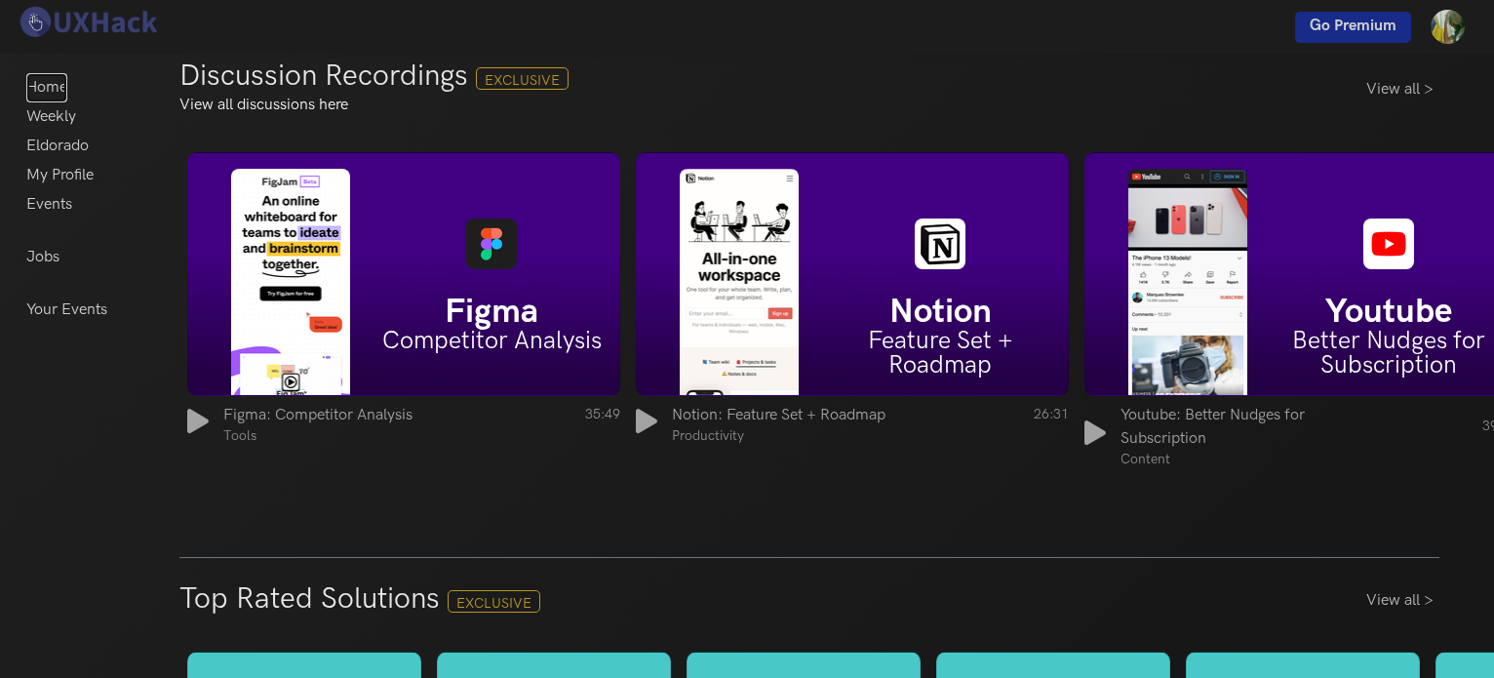
click at [59, 88] on link "Home" at bounding box center [46, 87] width 41 height 29
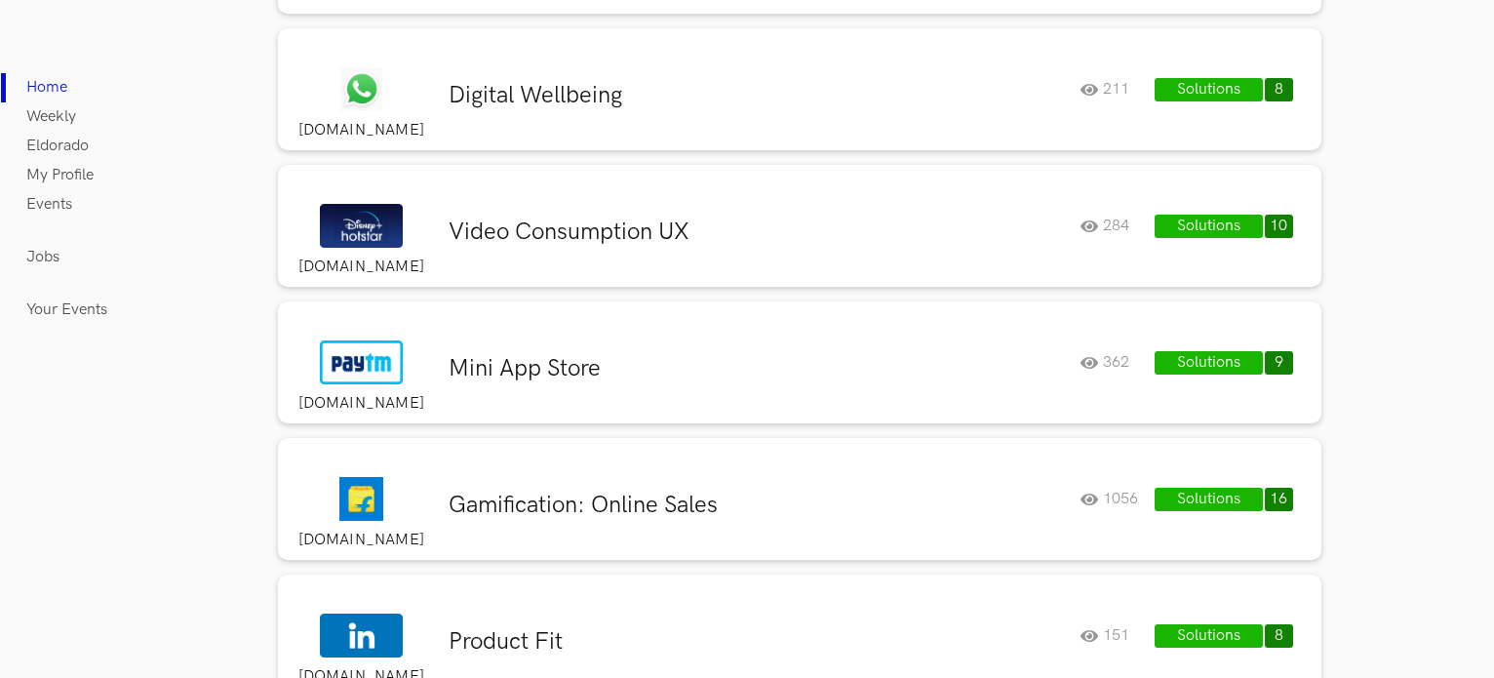
scroll to position [4583, 0]
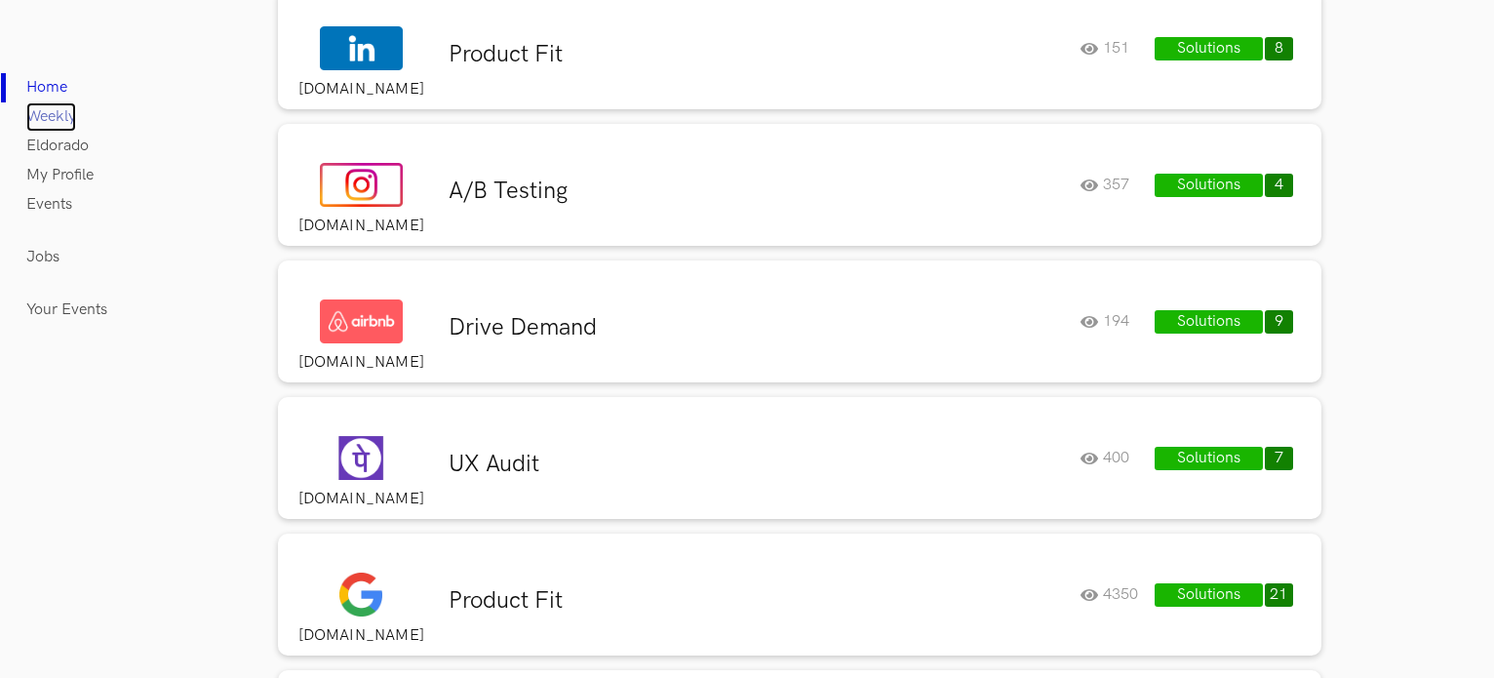
click at [65, 117] on link "Weekly" at bounding box center [51, 116] width 50 height 29
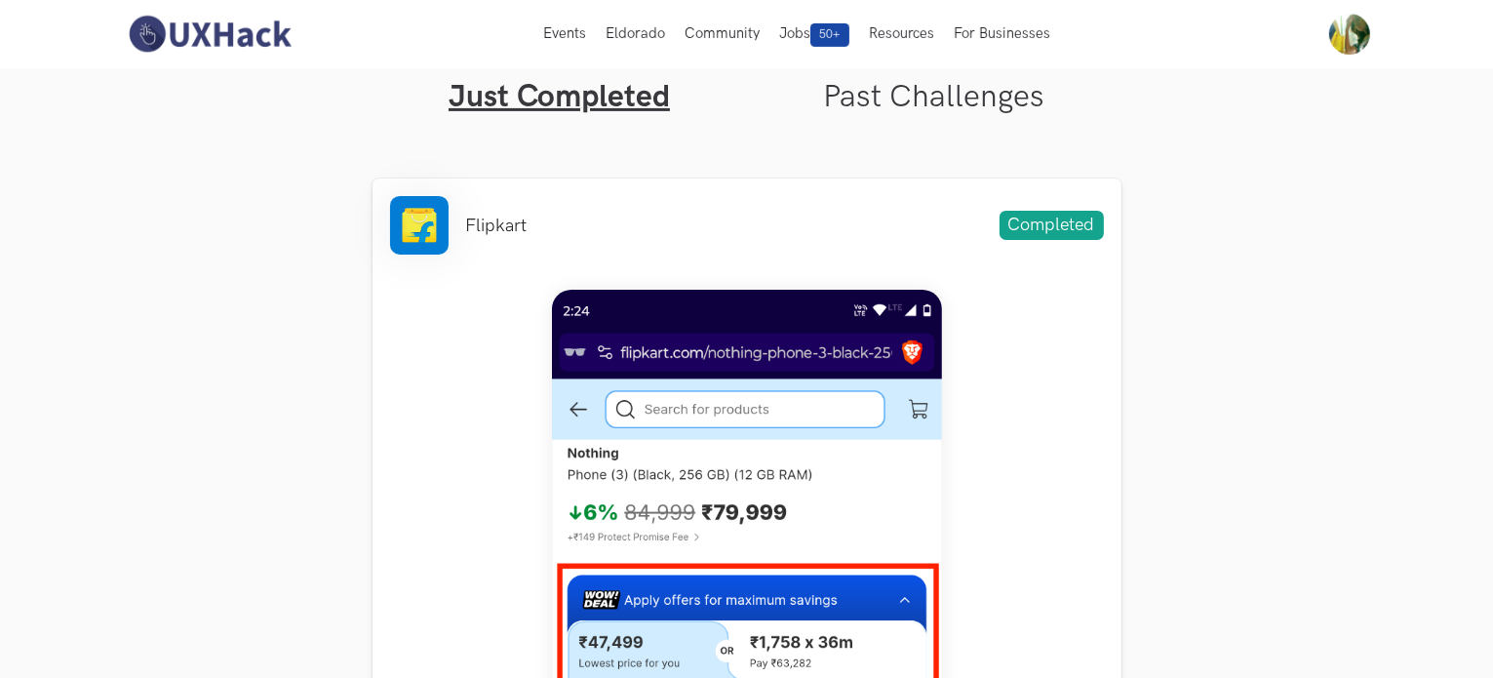
scroll to position [585, 0]
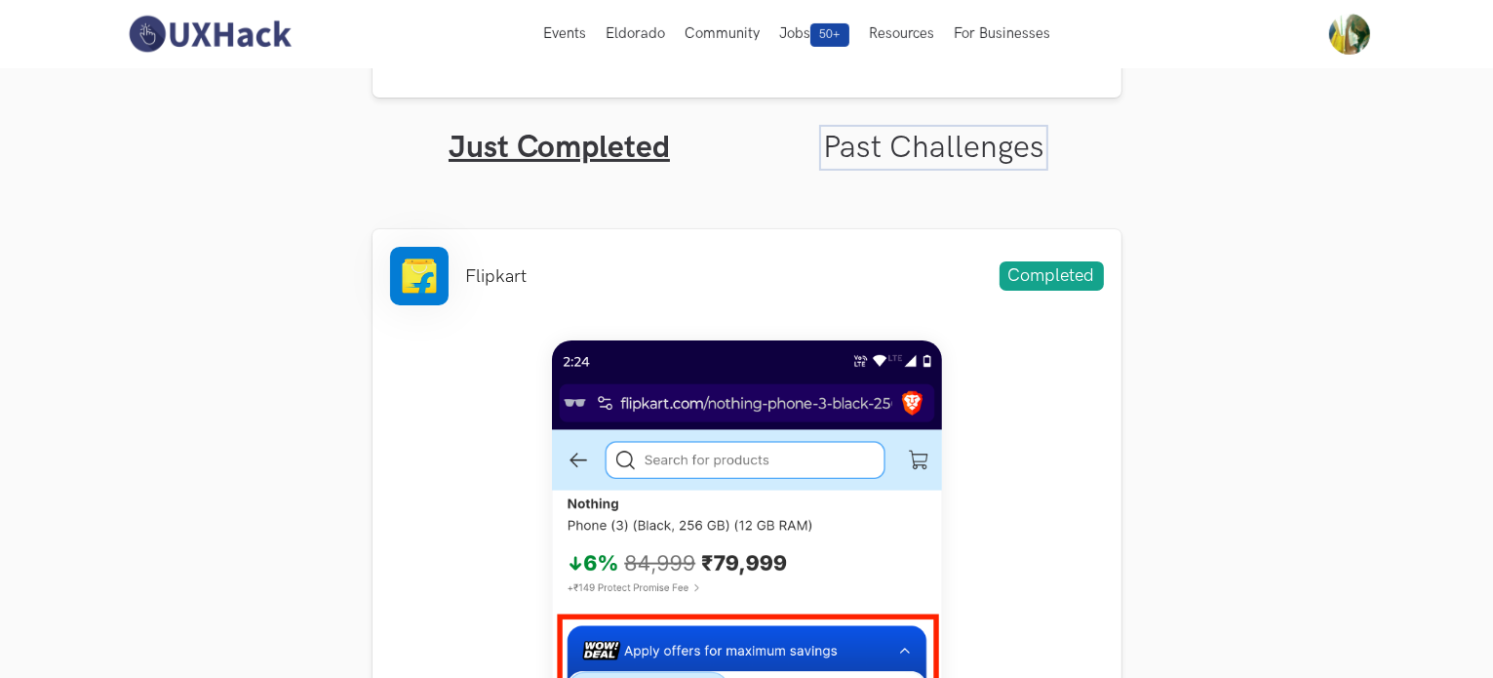
click at [911, 137] on link "Past Challenges" at bounding box center [933, 148] width 221 height 38
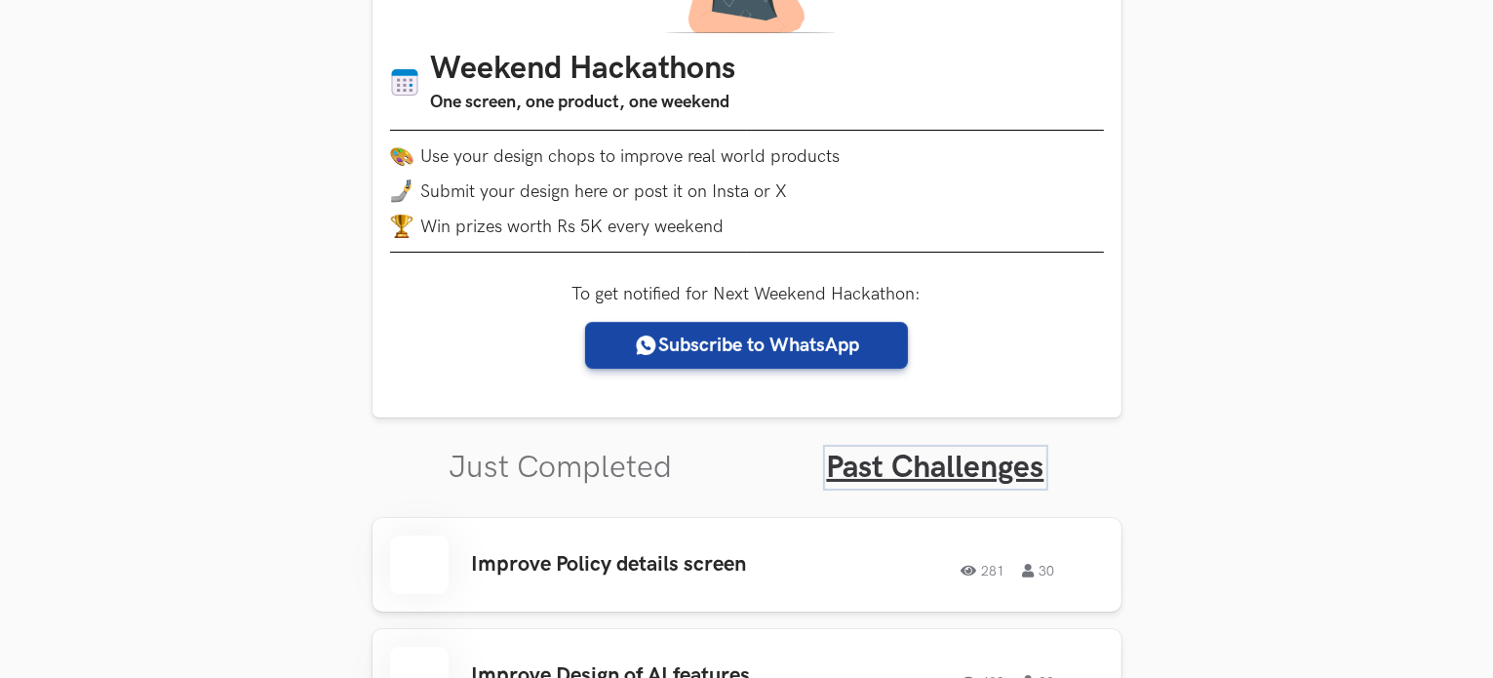
scroll to position [293, 0]
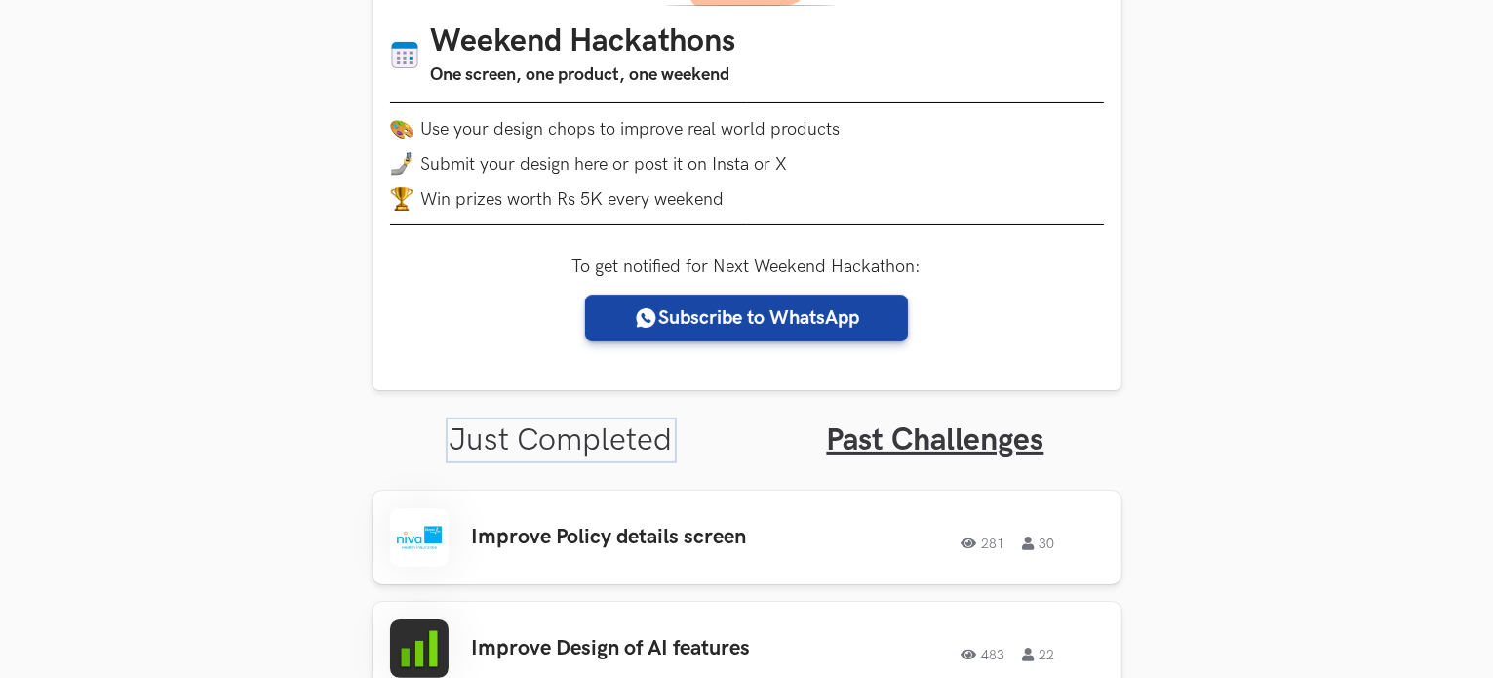
click at [578, 430] on link "Just Completed" at bounding box center [561, 440] width 223 height 38
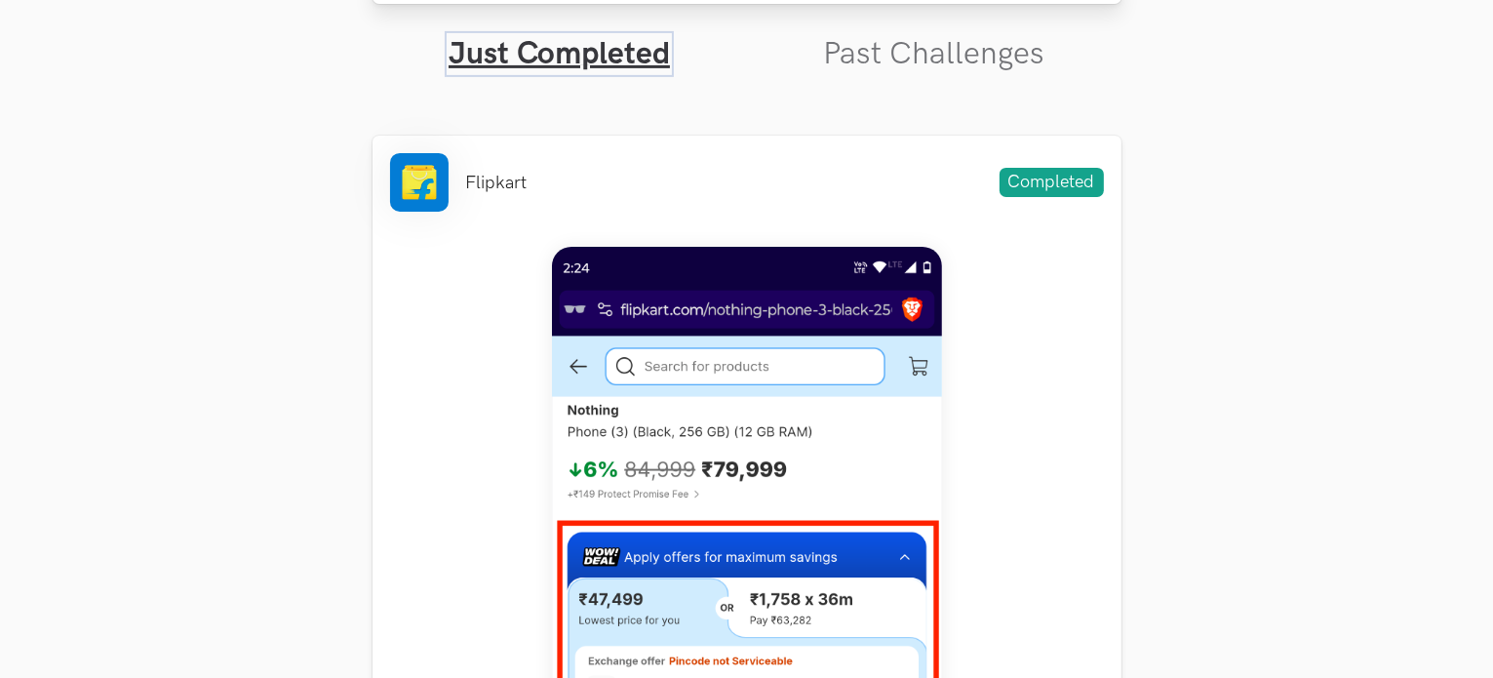
scroll to position [683, 0]
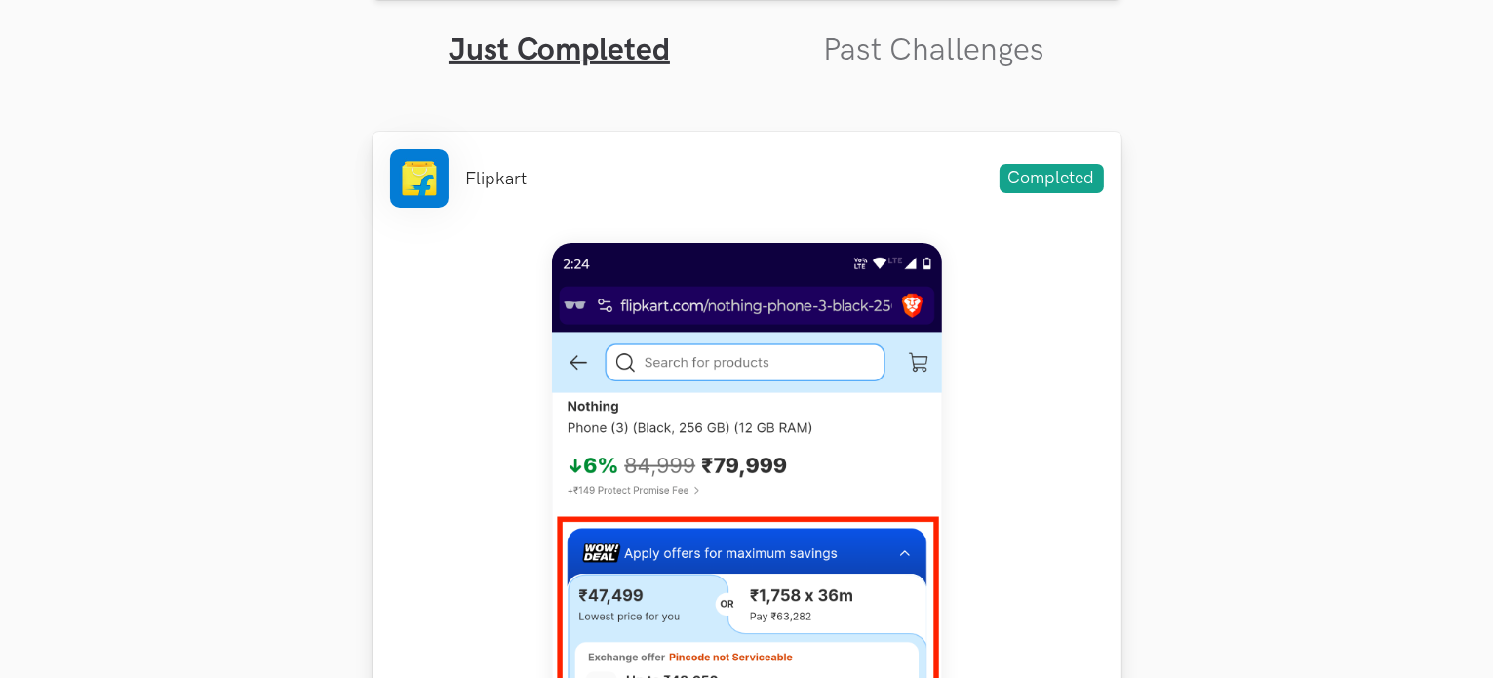
click at [1034, 175] on span "Completed" at bounding box center [1052, 178] width 104 height 29
click at [988, 54] on link "Past Challenges" at bounding box center [933, 50] width 221 height 38
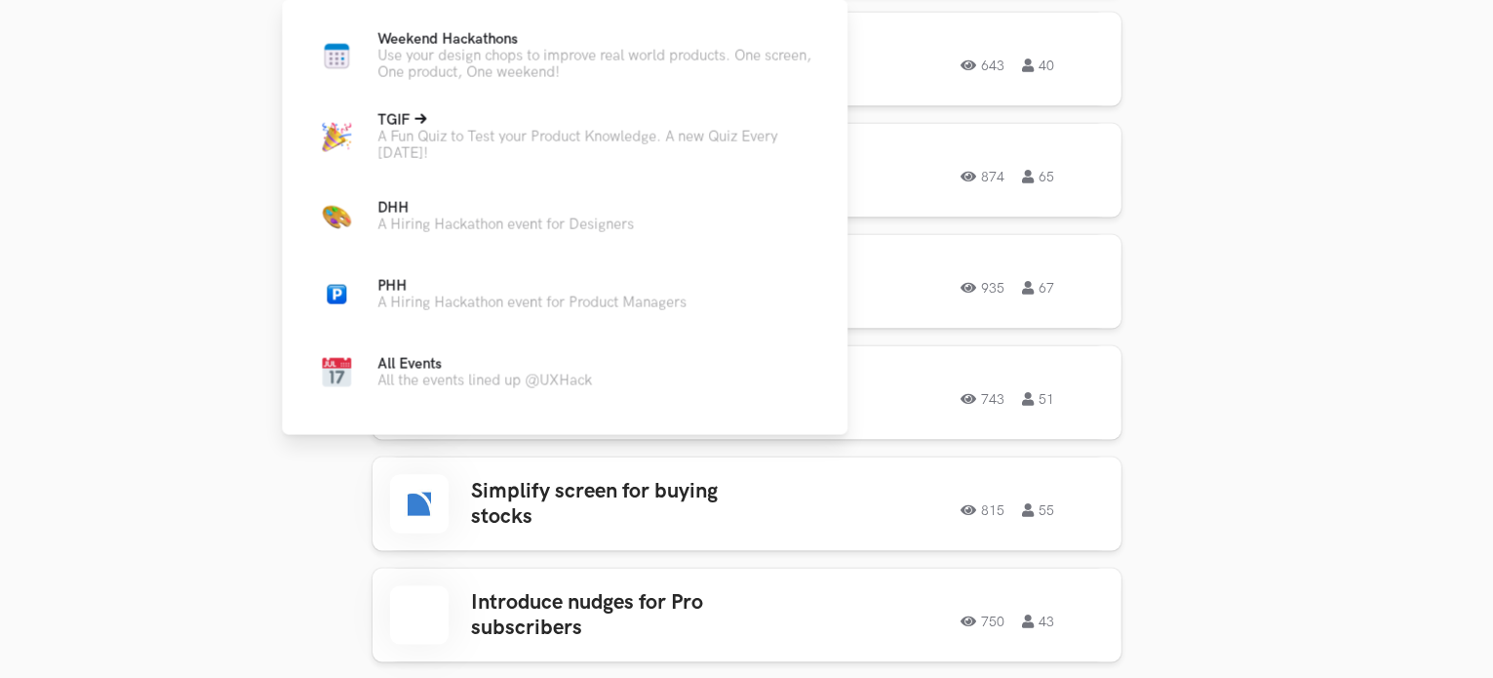
scroll to position [2993, 0]
